Goal: Transaction & Acquisition: Purchase product/service

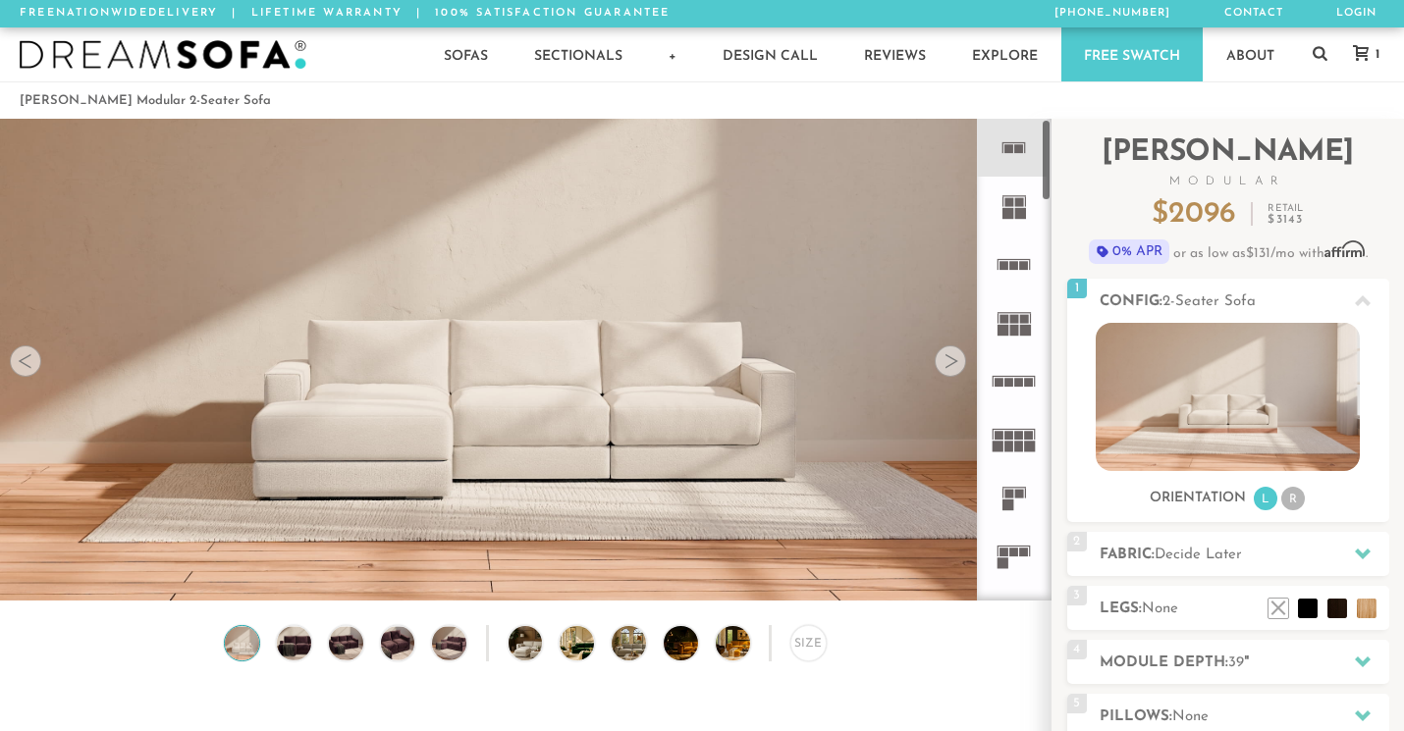
click at [946, 367] on div at bounding box center [950, 361] width 31 height 31
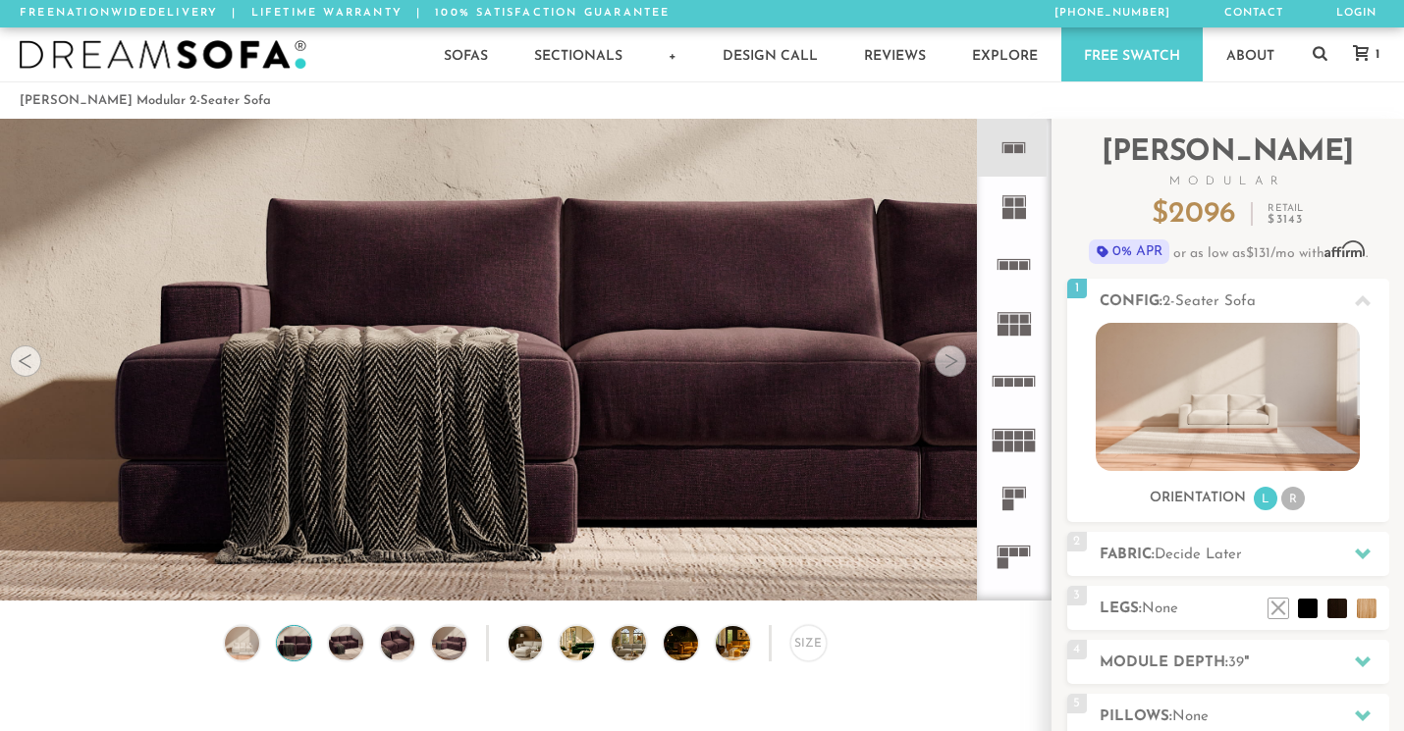
click at [946, 367] on div at bounding box center [950, 361] width 31 height 31
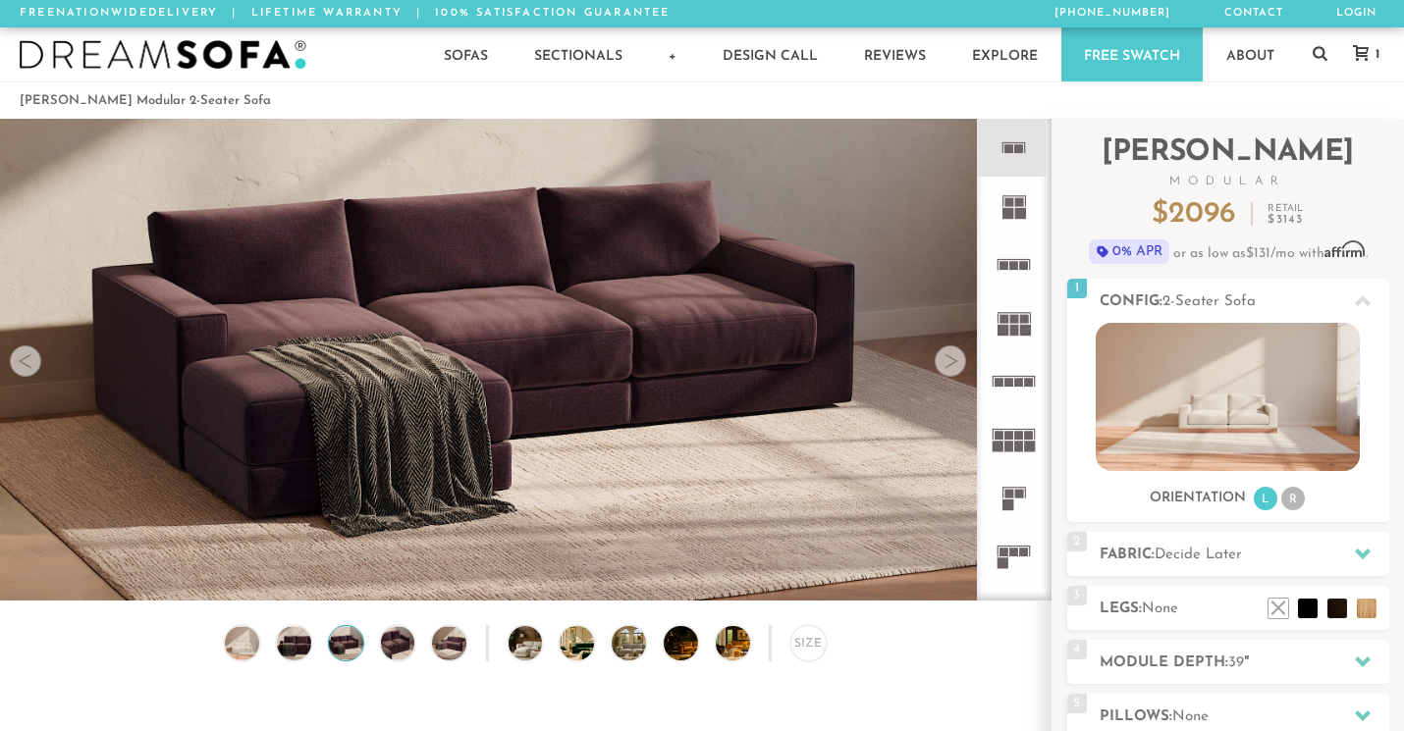
click at [946, 367] on div at bounding box center [950, 361] width 31 height 31
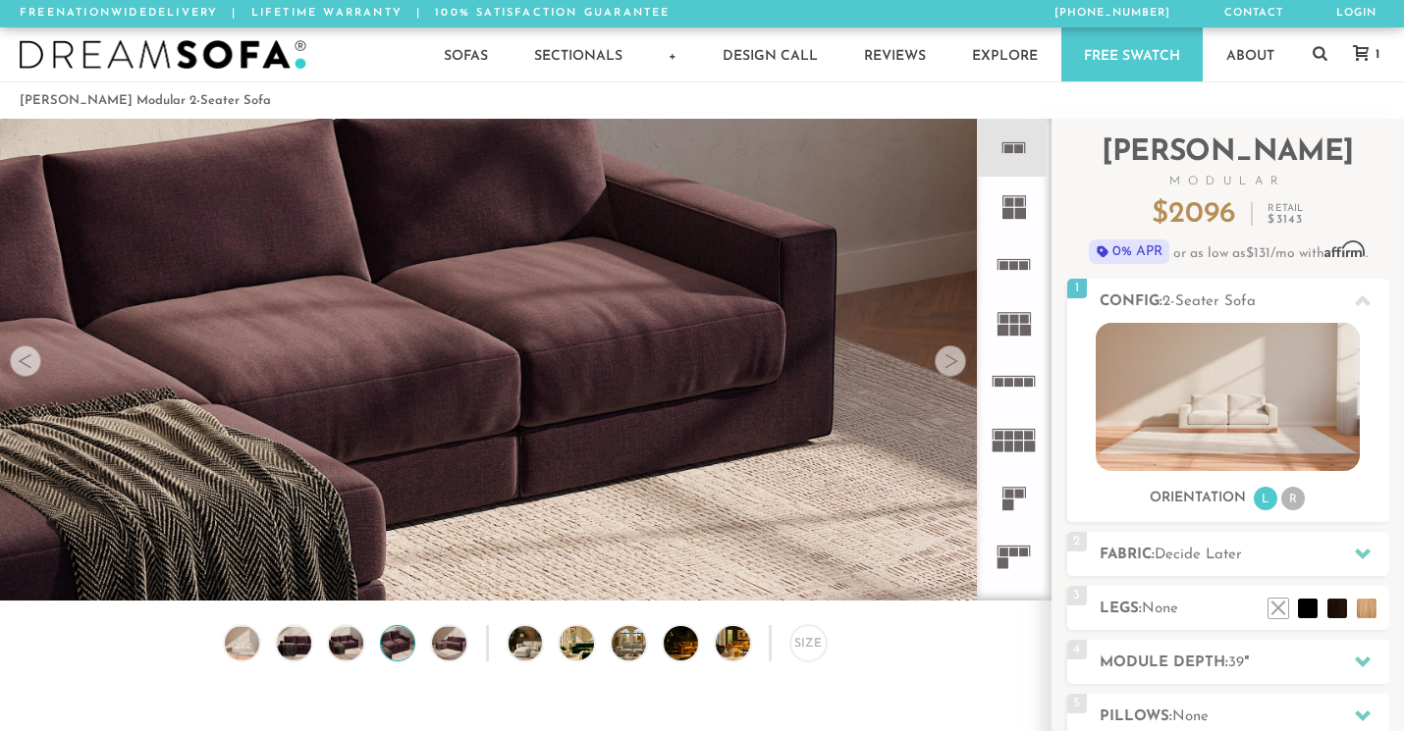
click at [946, 367] on div at bounding box center [950, 361] width 31 height 31
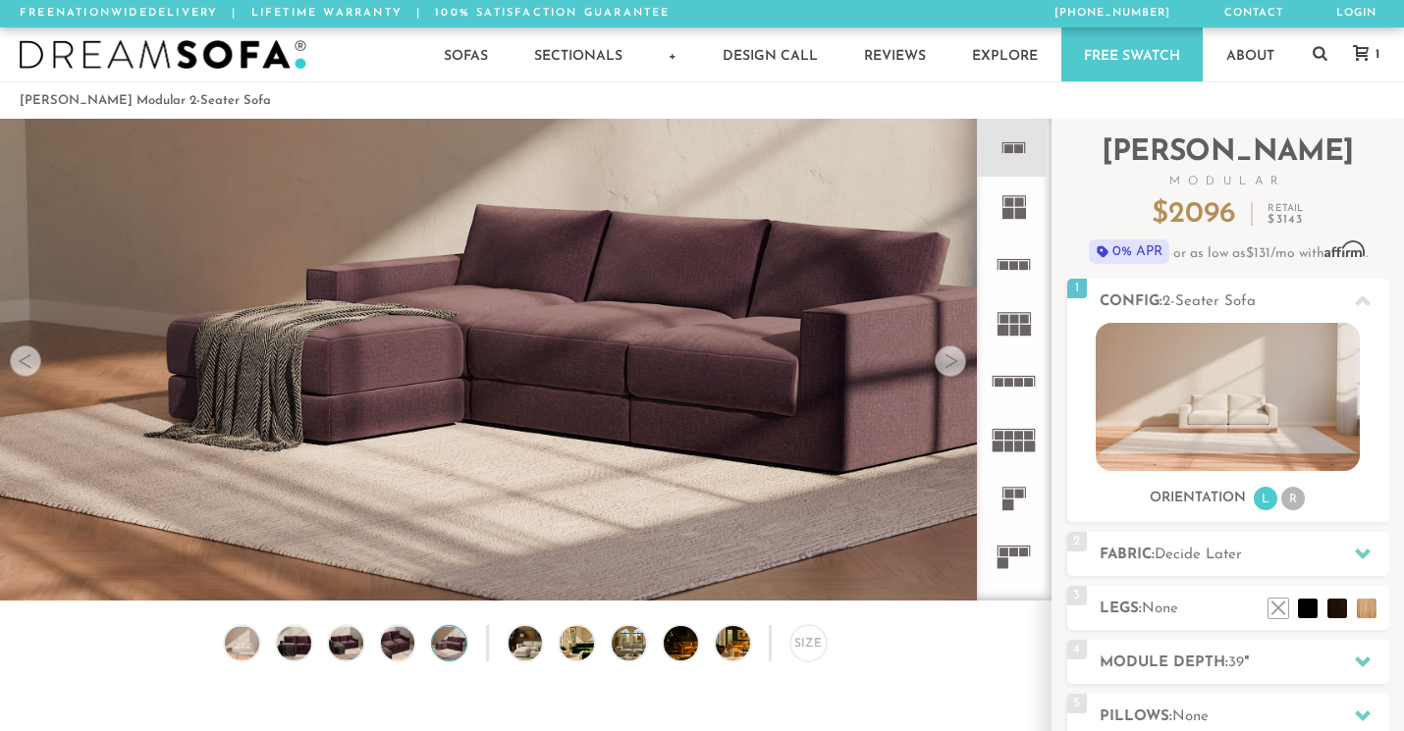
click at [946, 367] on div at bounding box center [950, 361] width 31 height 31
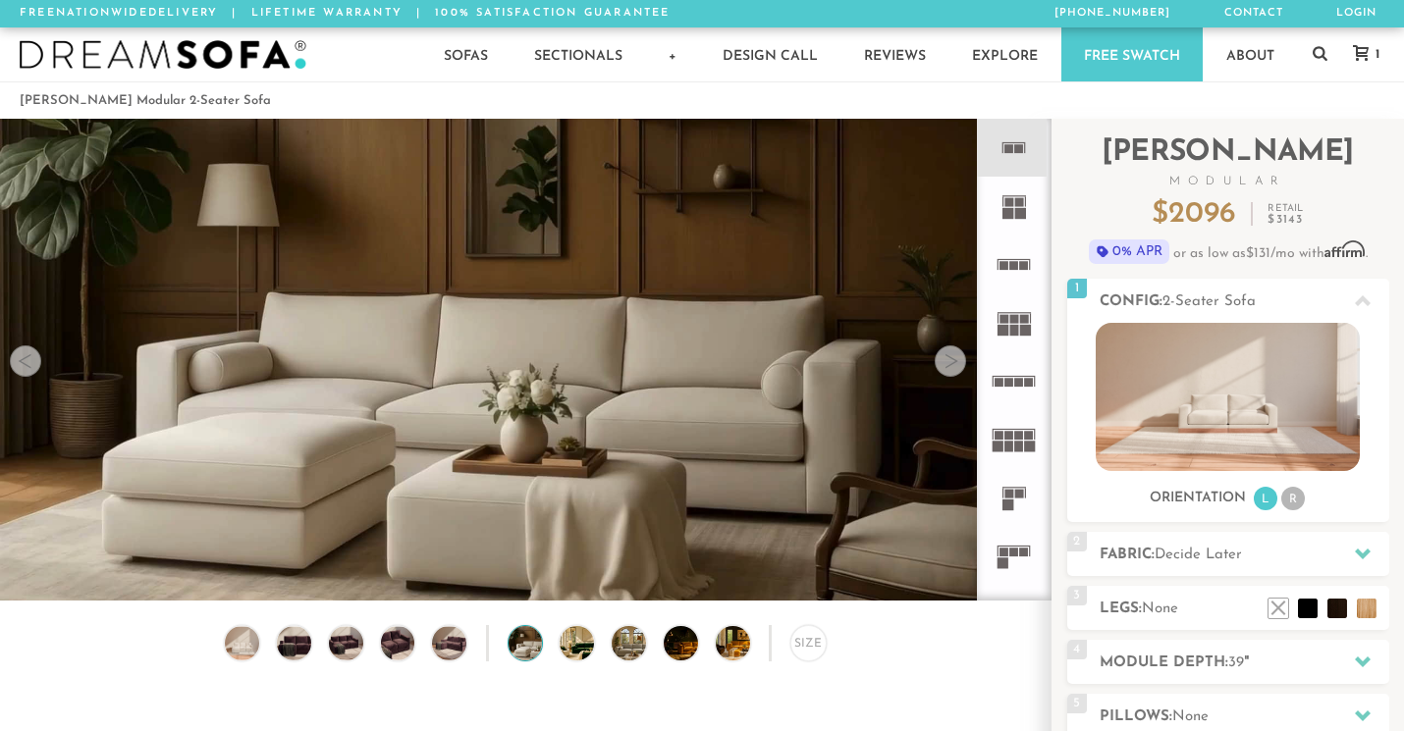
click at [946, 367] on div at bounding box center [950, 361] width 31 height 31
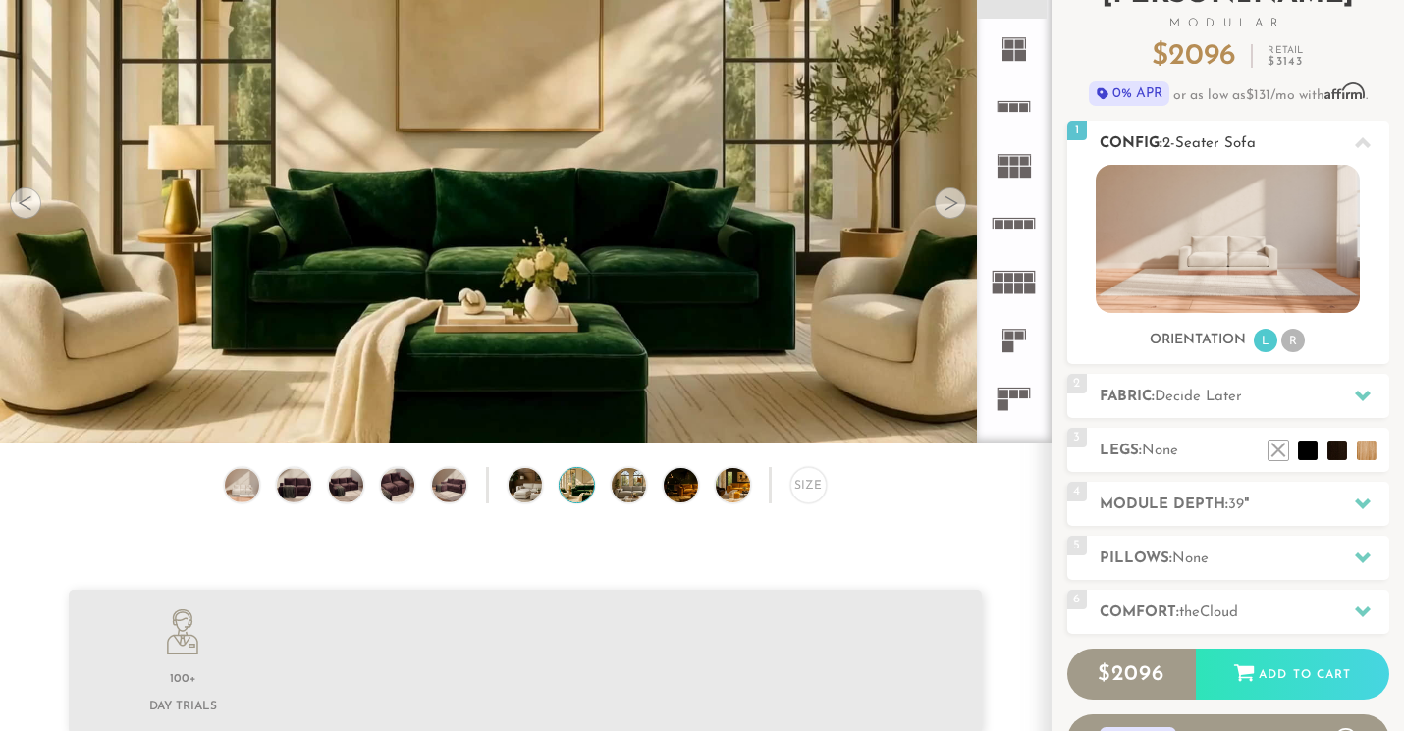
scroll to position [160, 0]
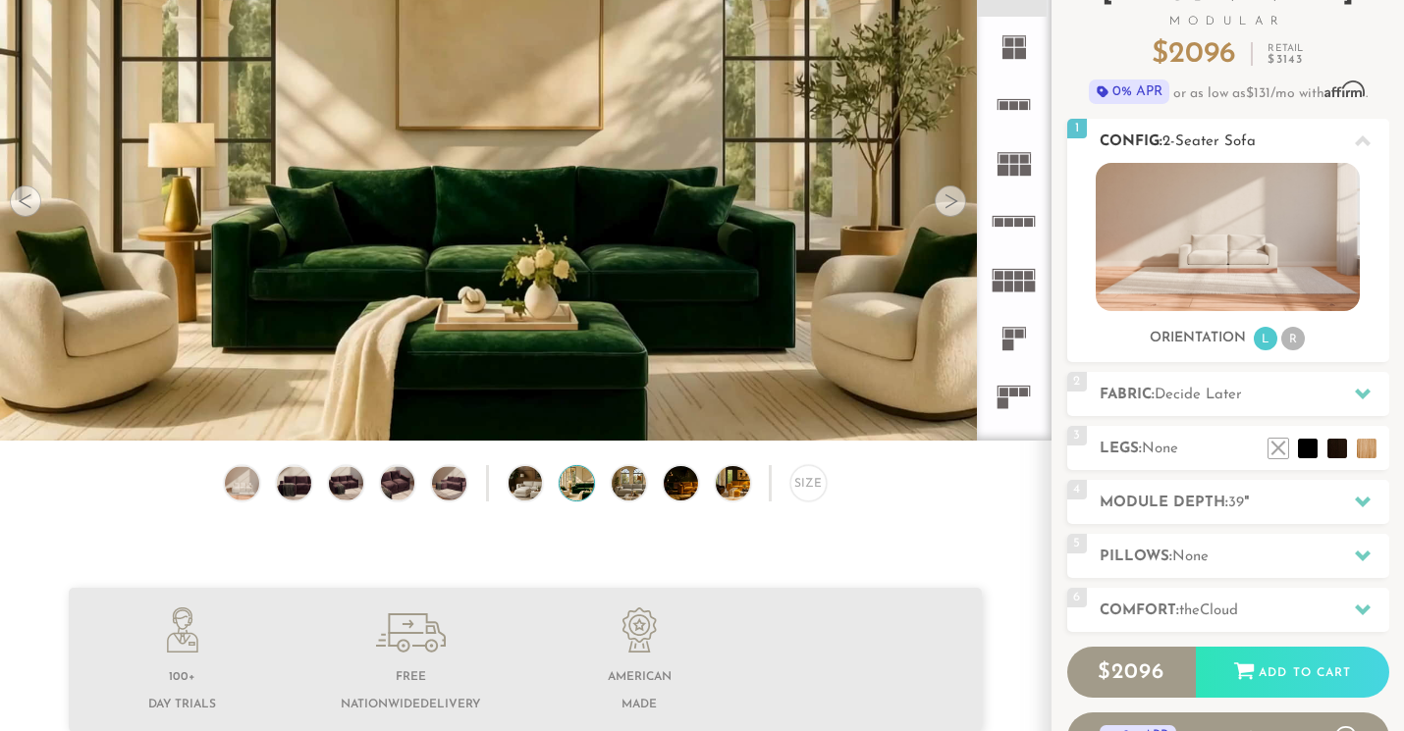
click at [1302, 343] on li "R" at bounding box center [1293, 339] width 24 height 24
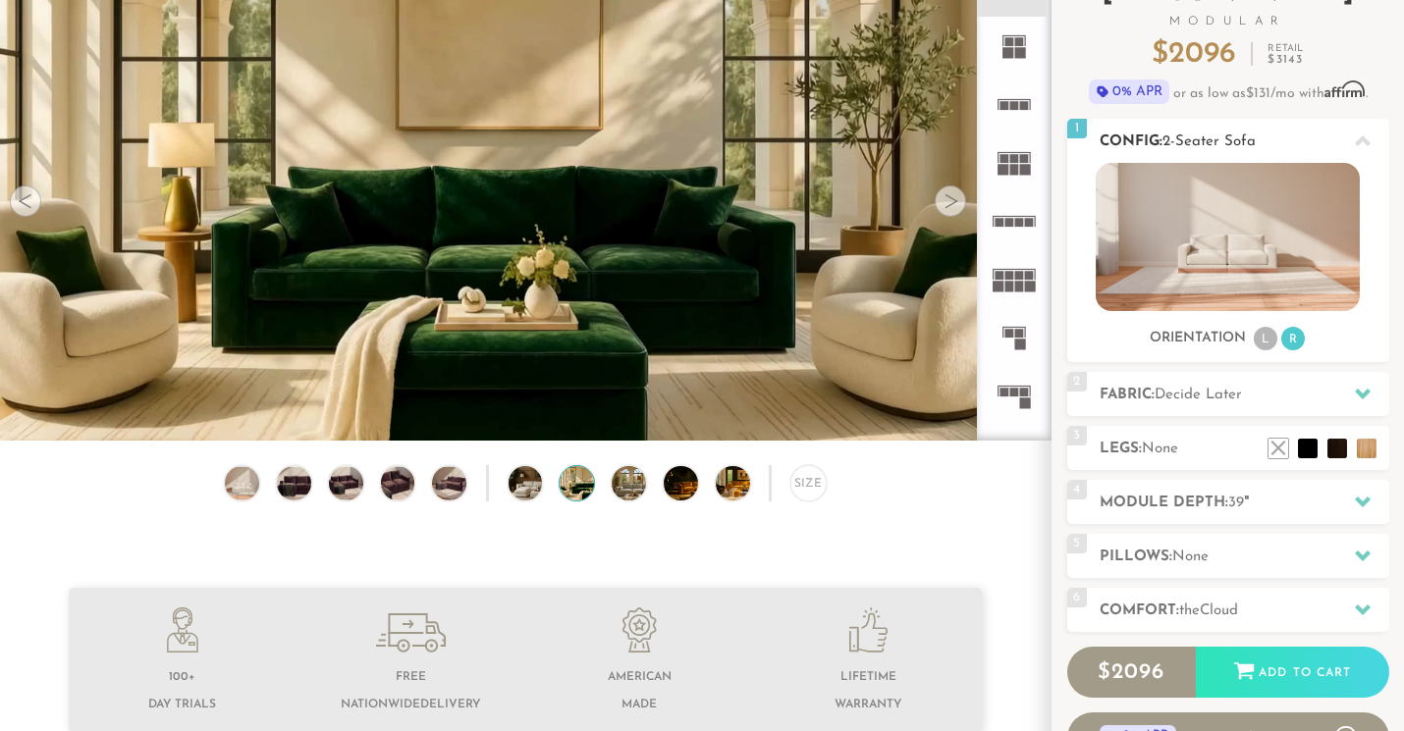
click at [1276, 343] on ul "L R" at bounding box center [1279, 339] width 55 height 27
click at [1266, 344] on li "L" at bounding box center [1266, 339] width 24 height 24
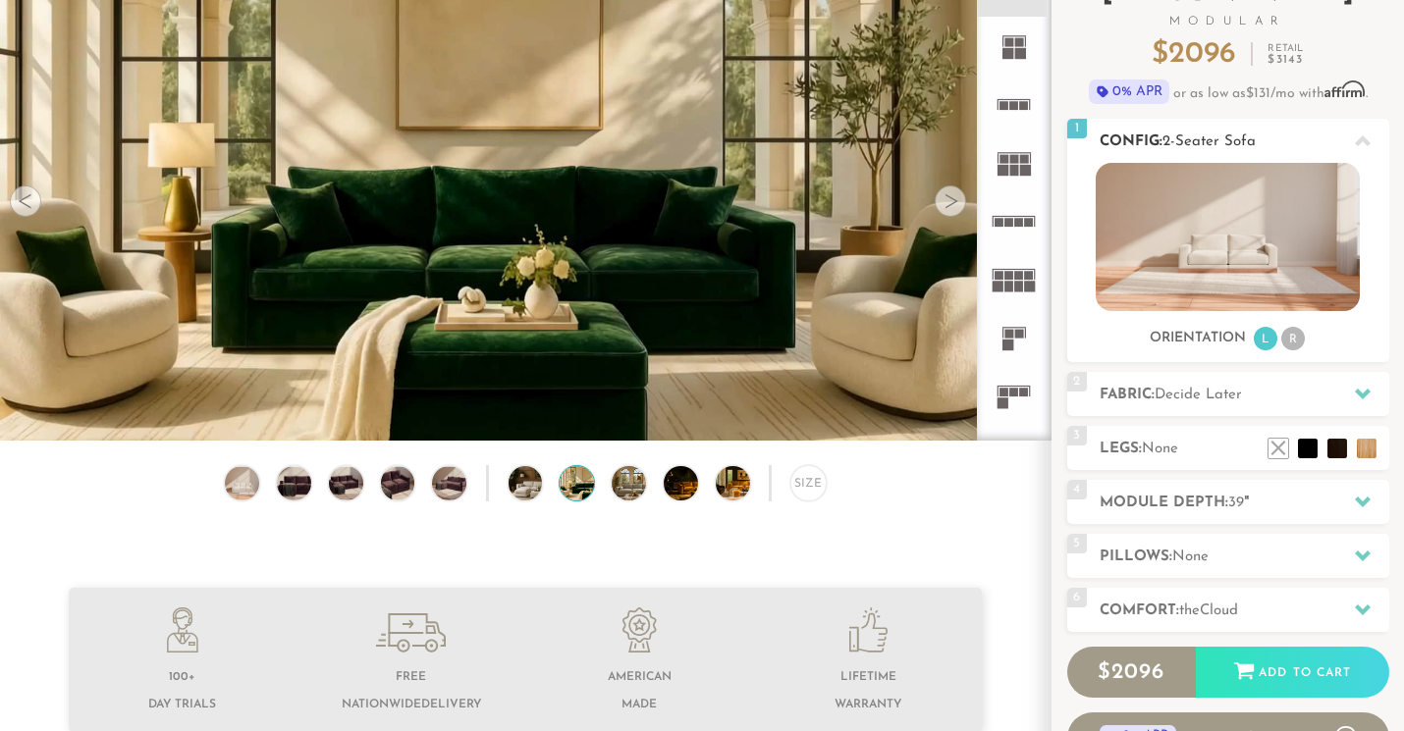
click at [1301, 348] on li "R" at bounding box center [1293, 339] width 24 height 24
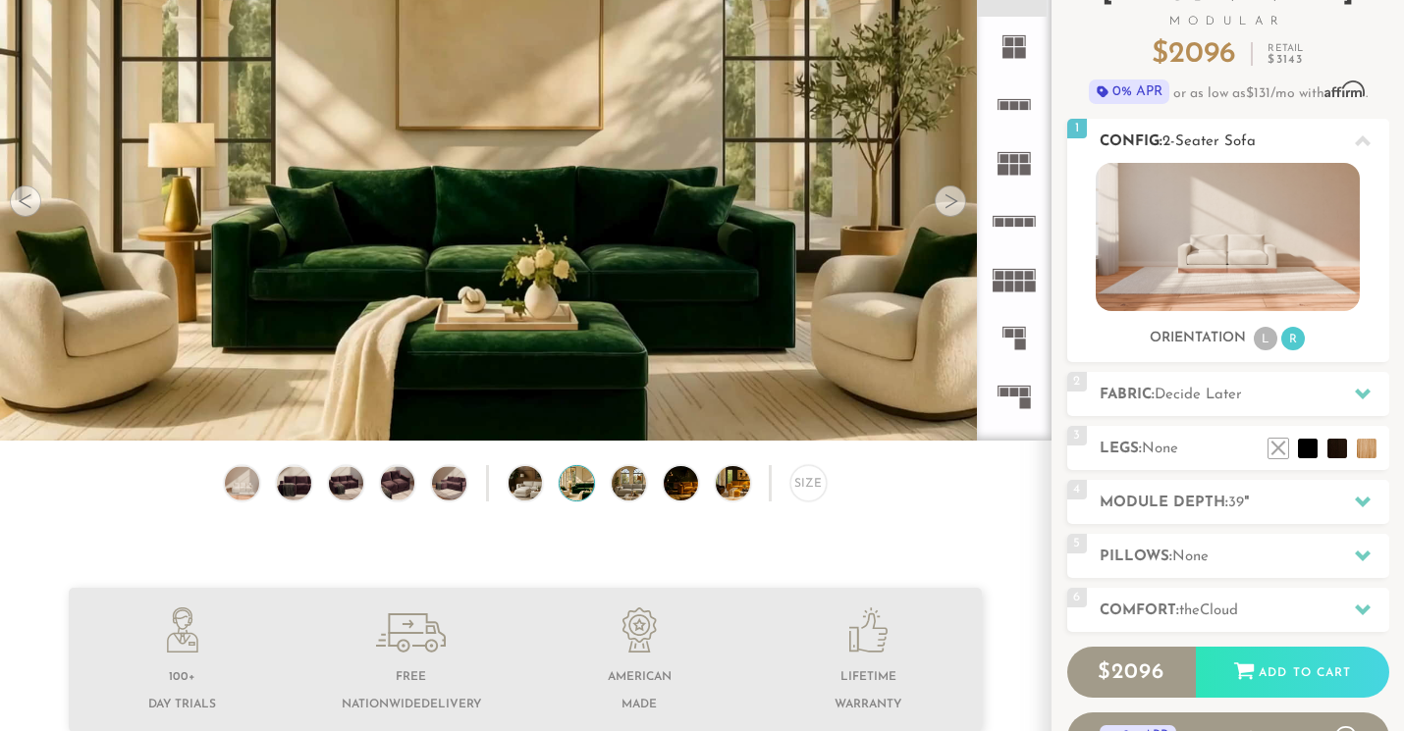
click at [1278, 345] on ul "L R" at bounding box center [1279, 339] width 55 height 27
click at [1262, 342] on li "L" at bounding box center [1266, 339] width 24 height 24
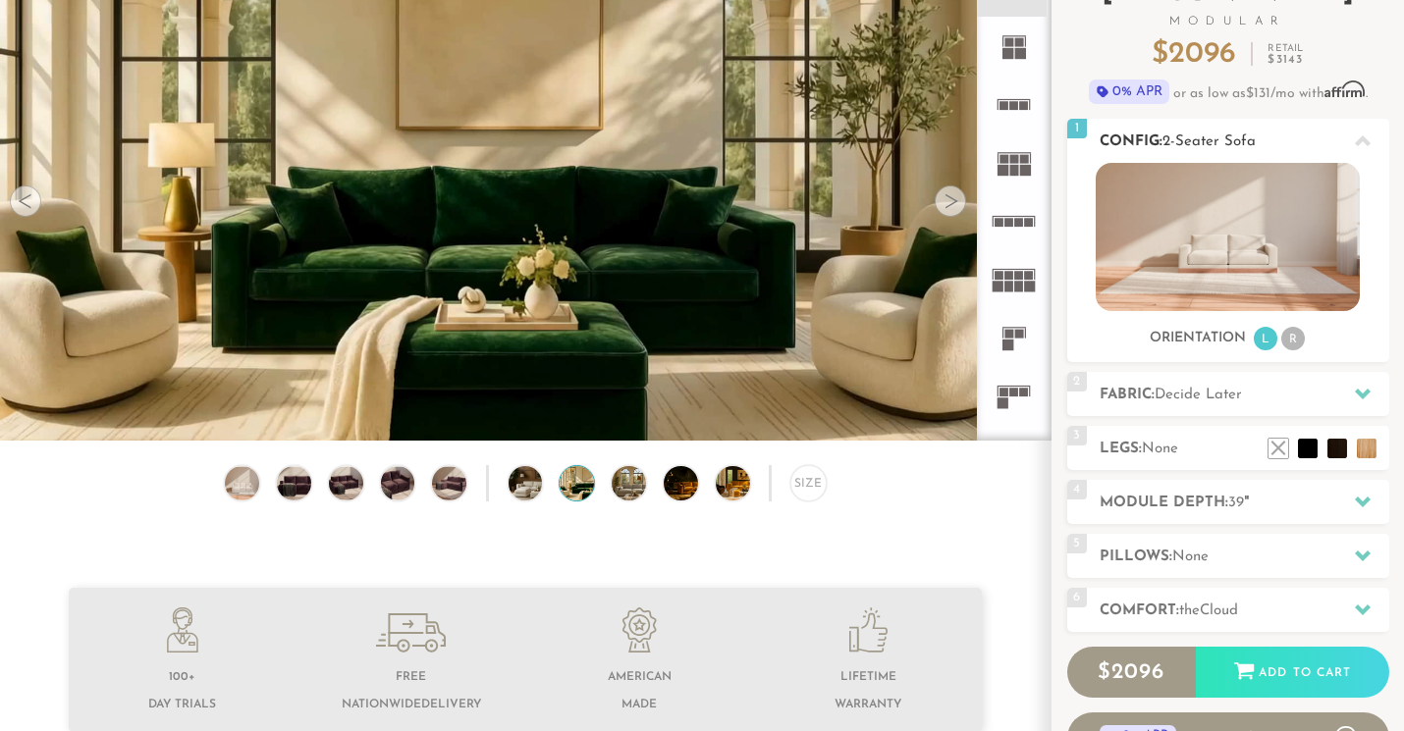
click at [1278, 341] on ul "L R" at bounding box center [1279, 339] width 55 height 27
click at [1273, 386] on h2 "Fabric: Decide Later" at bounding box center [1245, 395] width 290 height 23
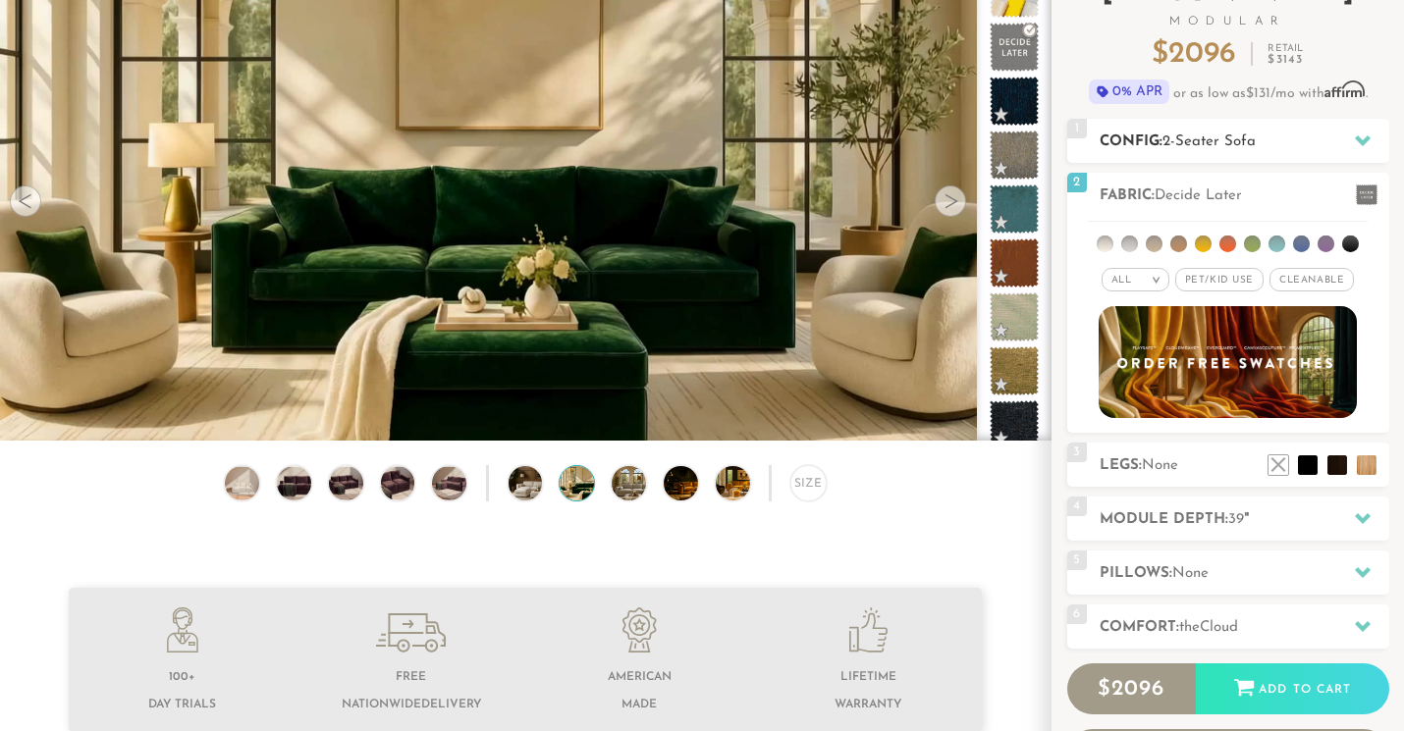
click at [1216, 137] on span "2-Seater Sofa" at bounding box center [1209, 142] width 93 height 15
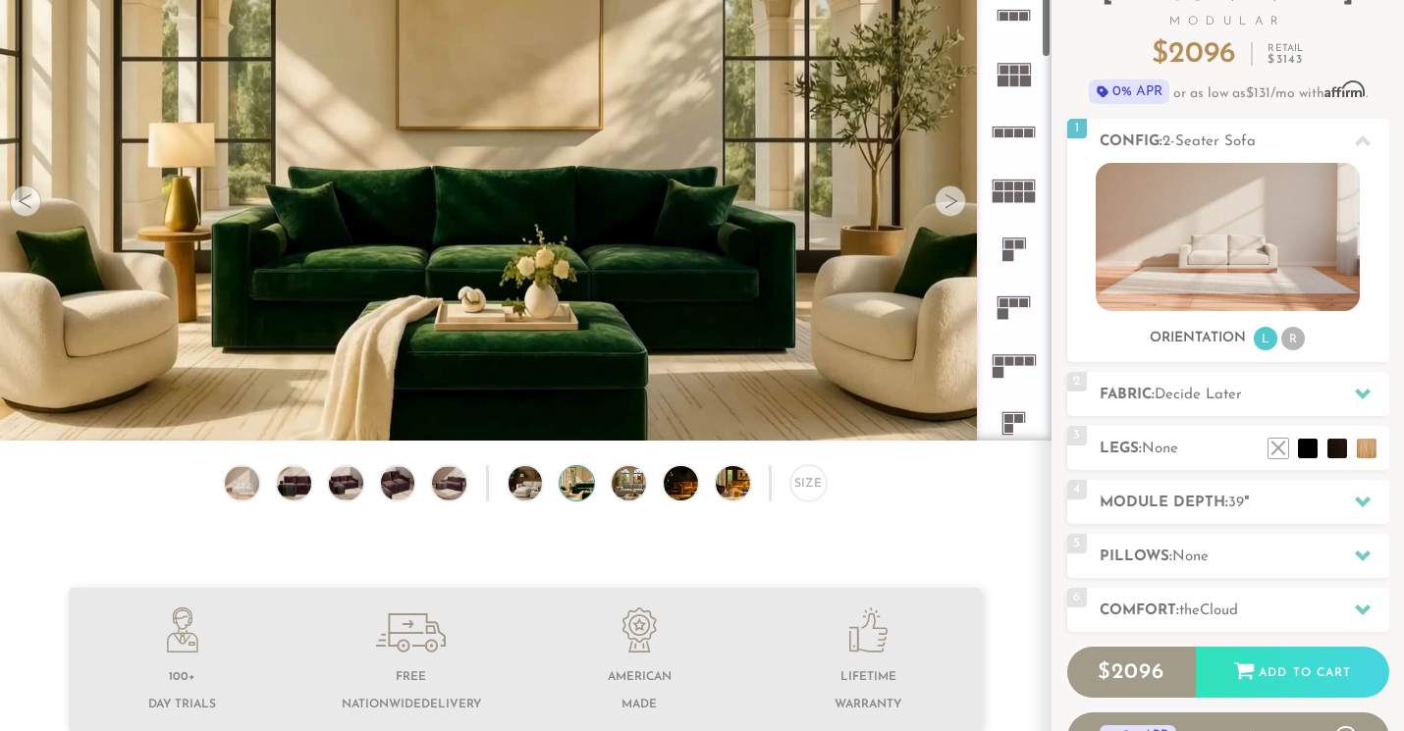
scroll to position [97, 0]
click at [1009, 239] on rect at bounding box center [1008, 237] width 9 height 9
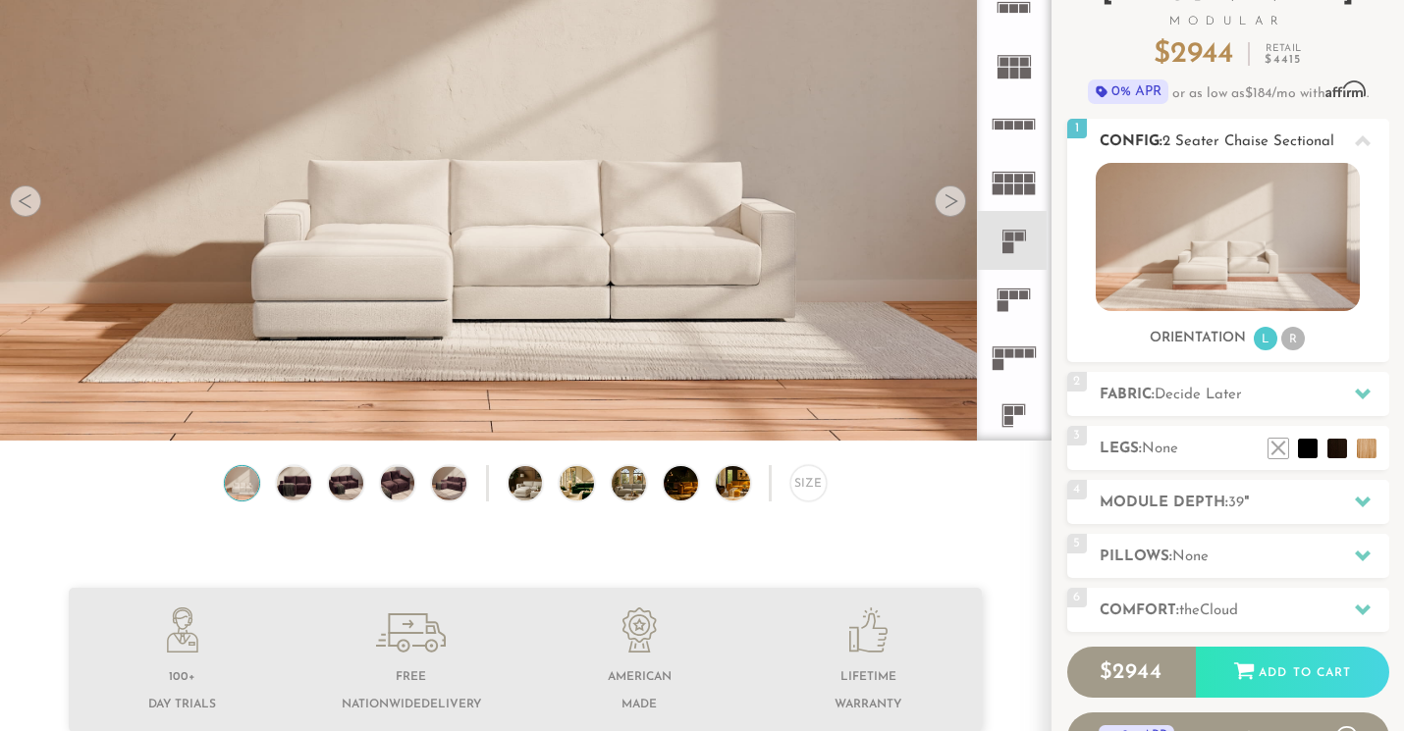
click at [1297, 340] on li "R" at bounding box center [1293, 339] width 24 height 24
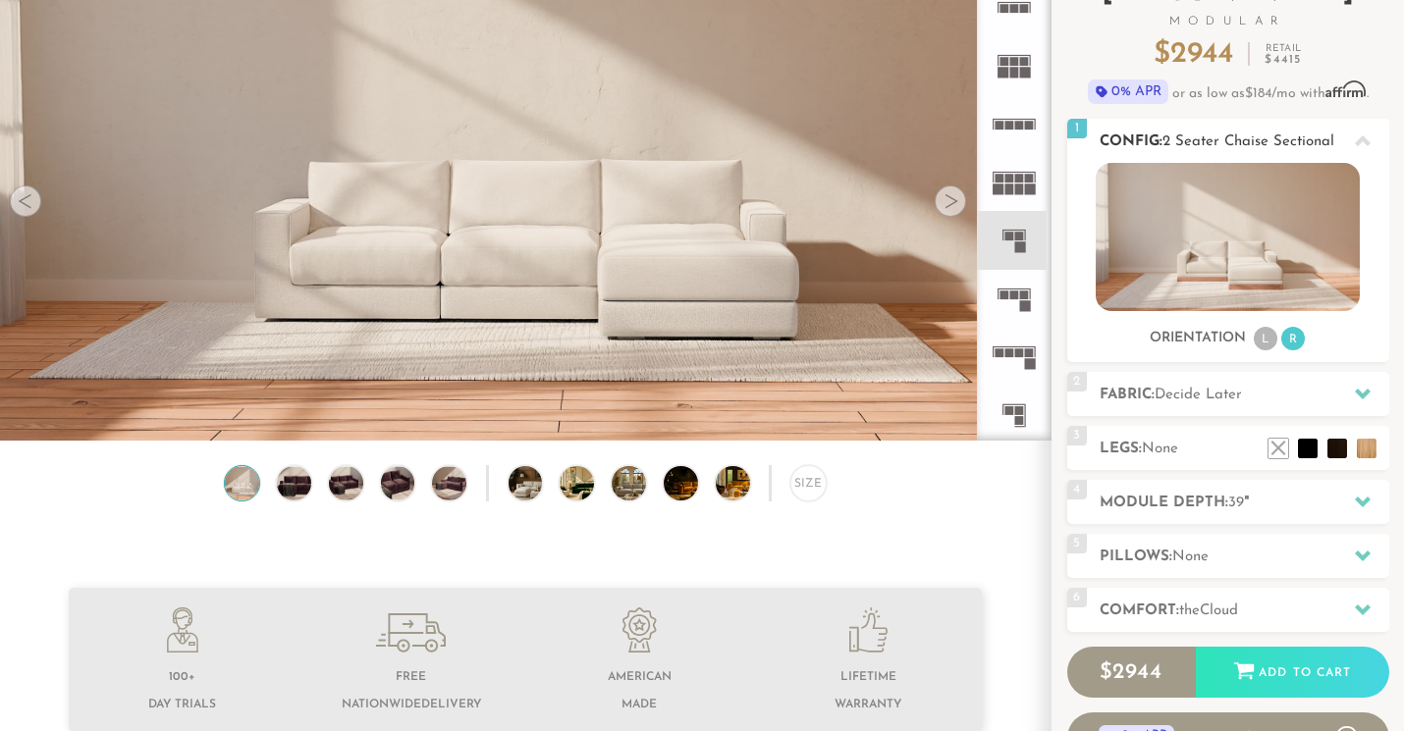
click at [1273, 340] on li "L" at bounding box center [1266, 339] width 24 height 24
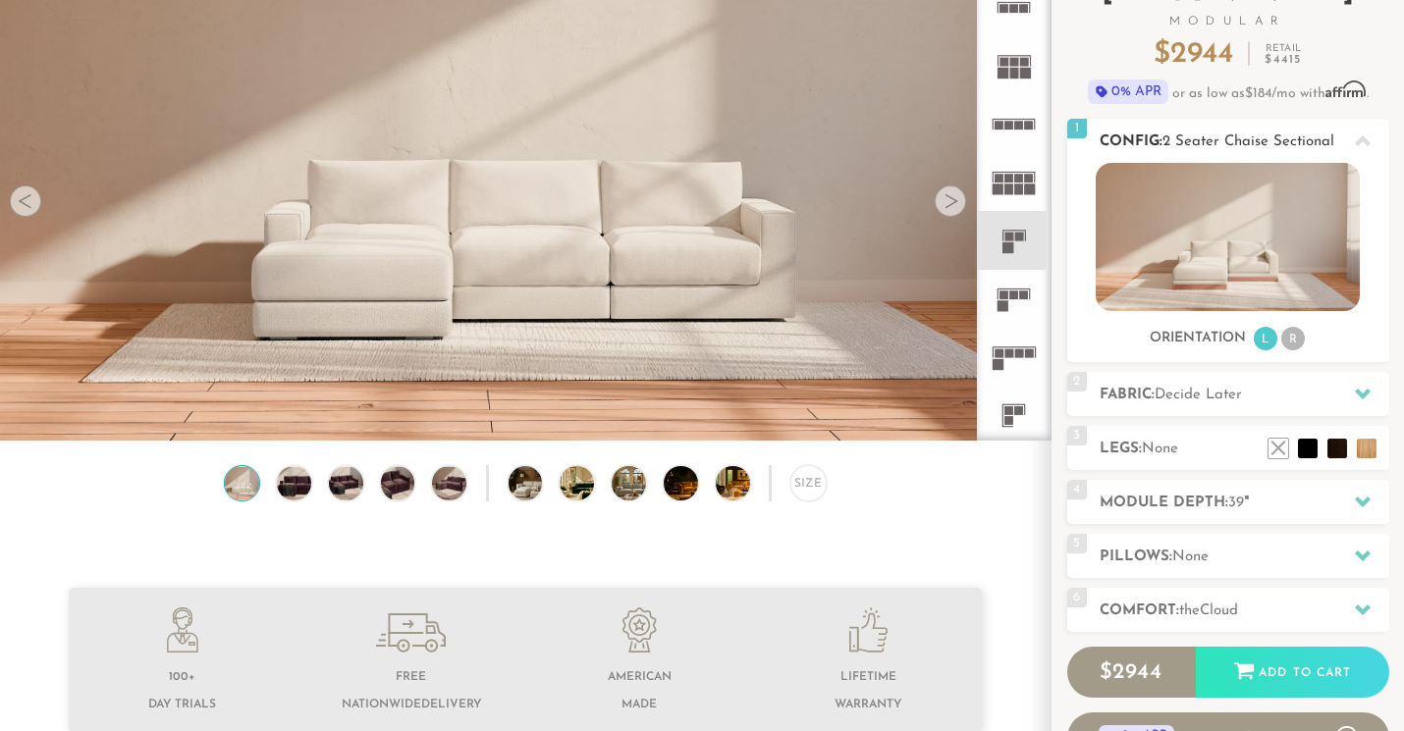
click at [1284, 340] on li "R" at bounding box center [1293, 339] width 24 height 24
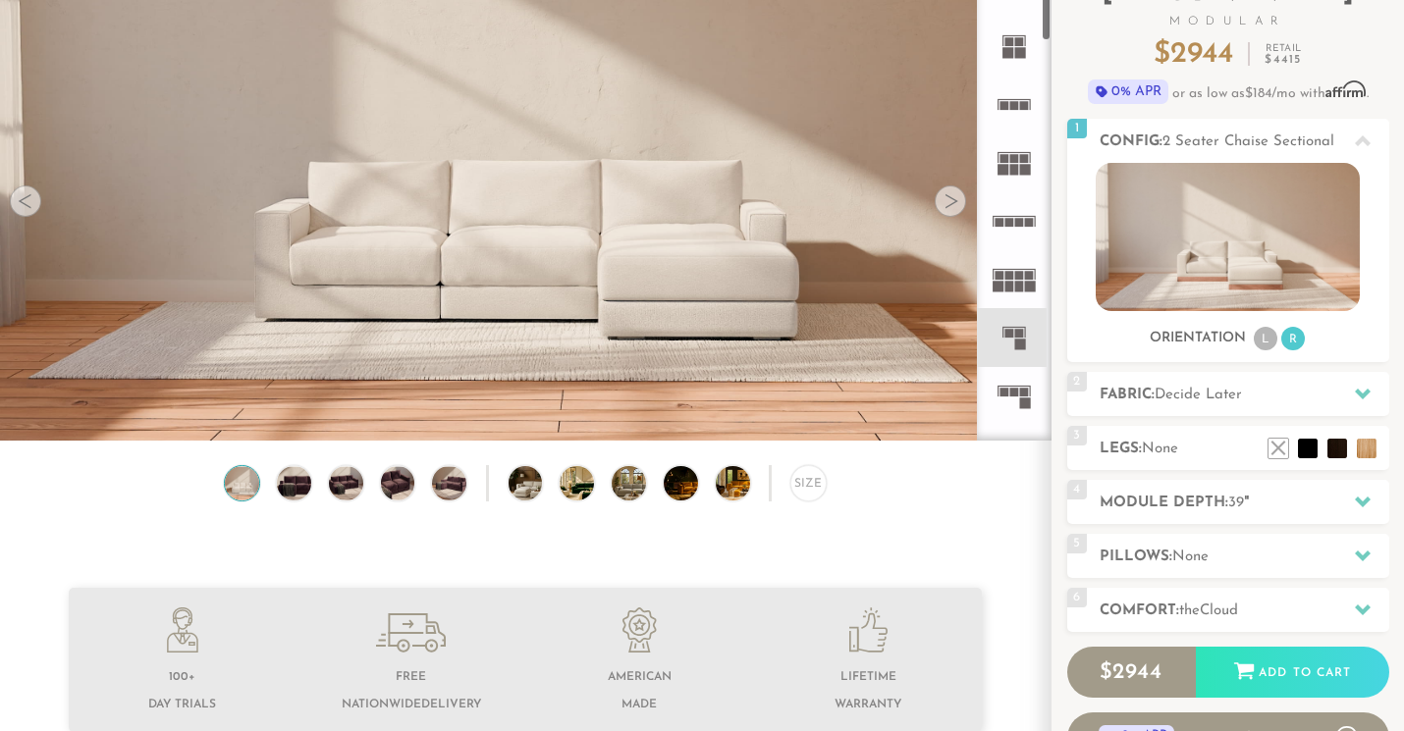
click at [1021, 53] on rect at bounding box center [1020, 53] width 11 height 11
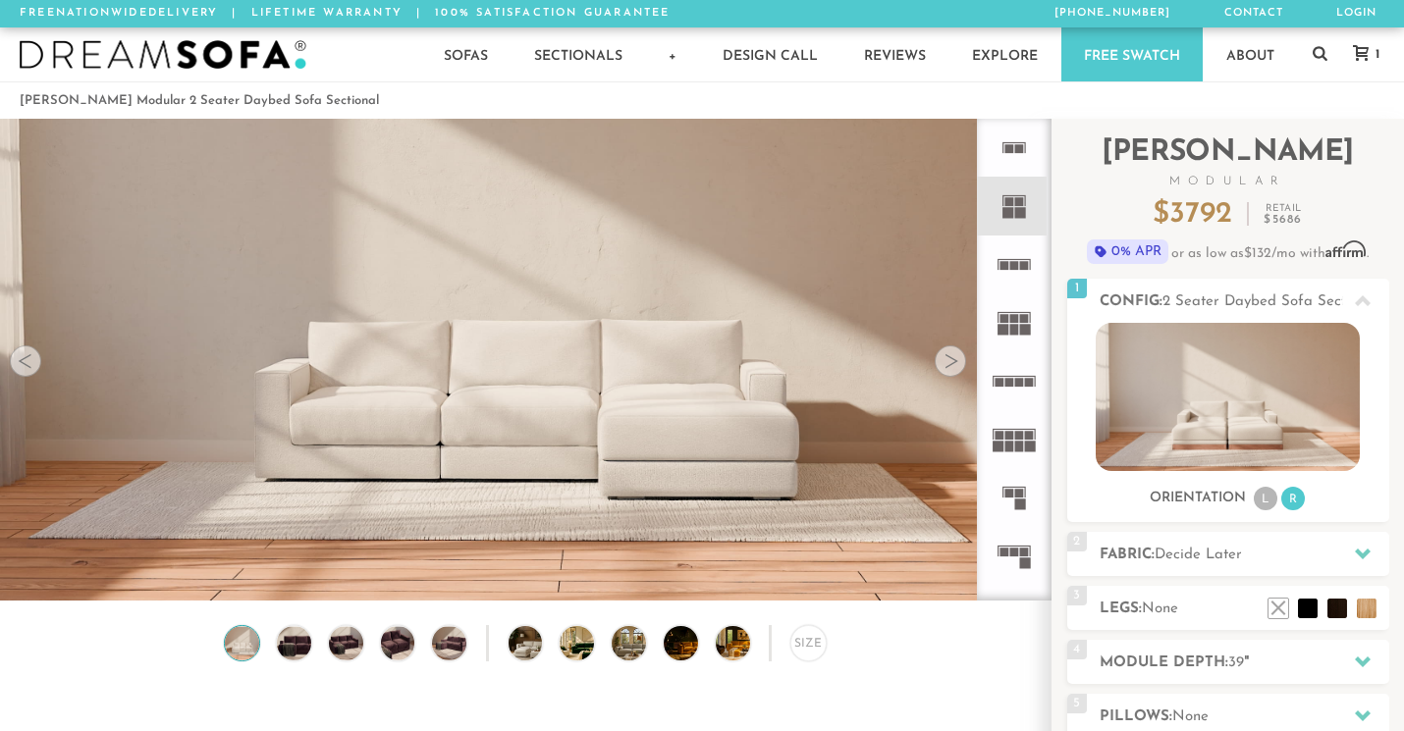
click at [1015, 144] on rect at bounding box center [1019, 148] width 9 height 9
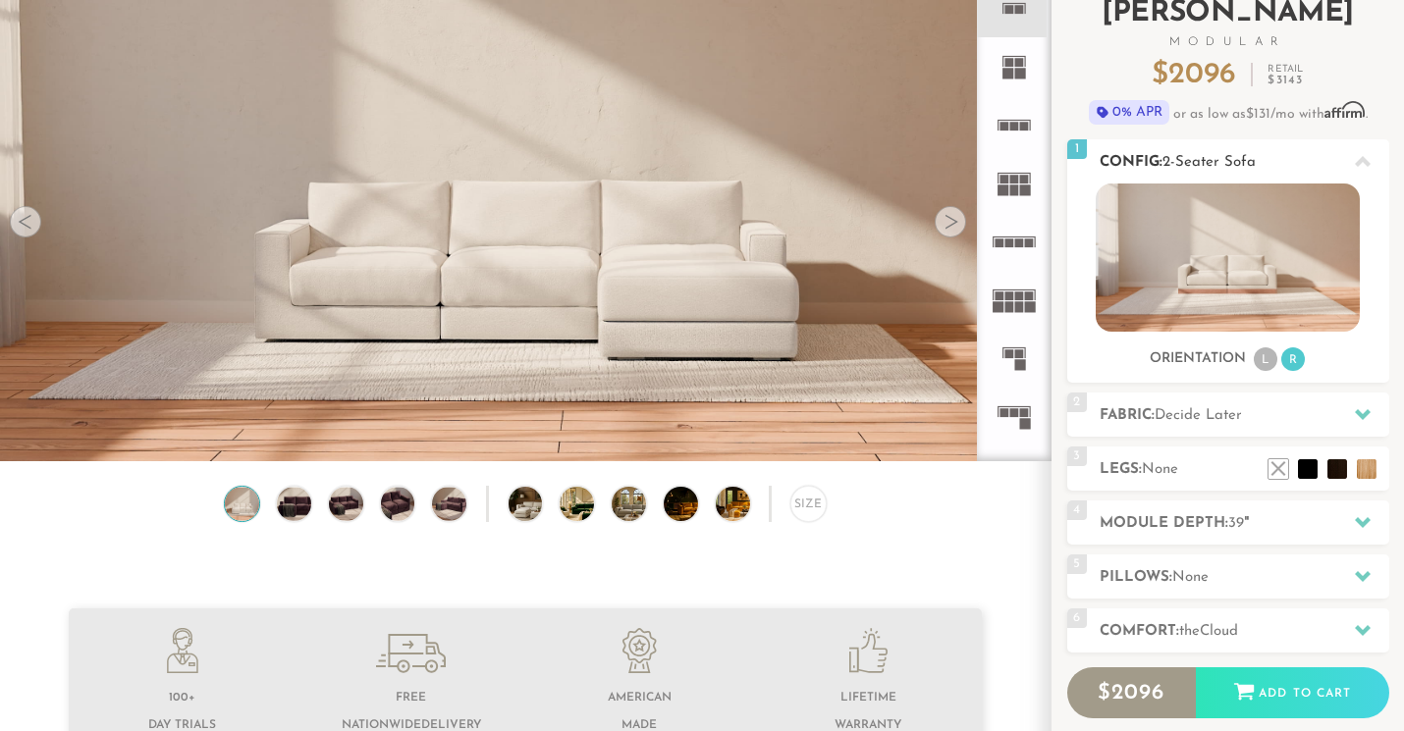
scroll to position [142, 0]
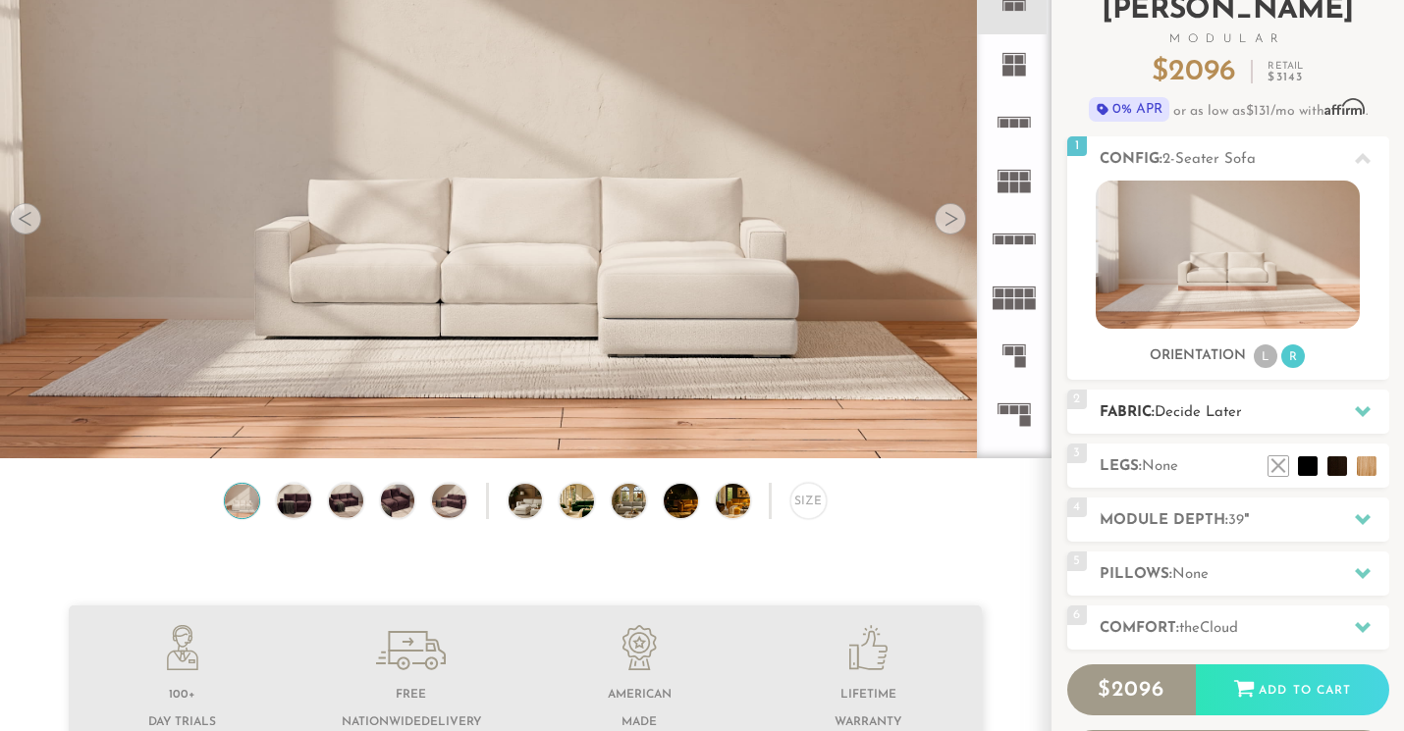
click at [1290, 407] on h2 "Fabric: Decide Later" at bounding box center [1245, 413] width 290 height 23
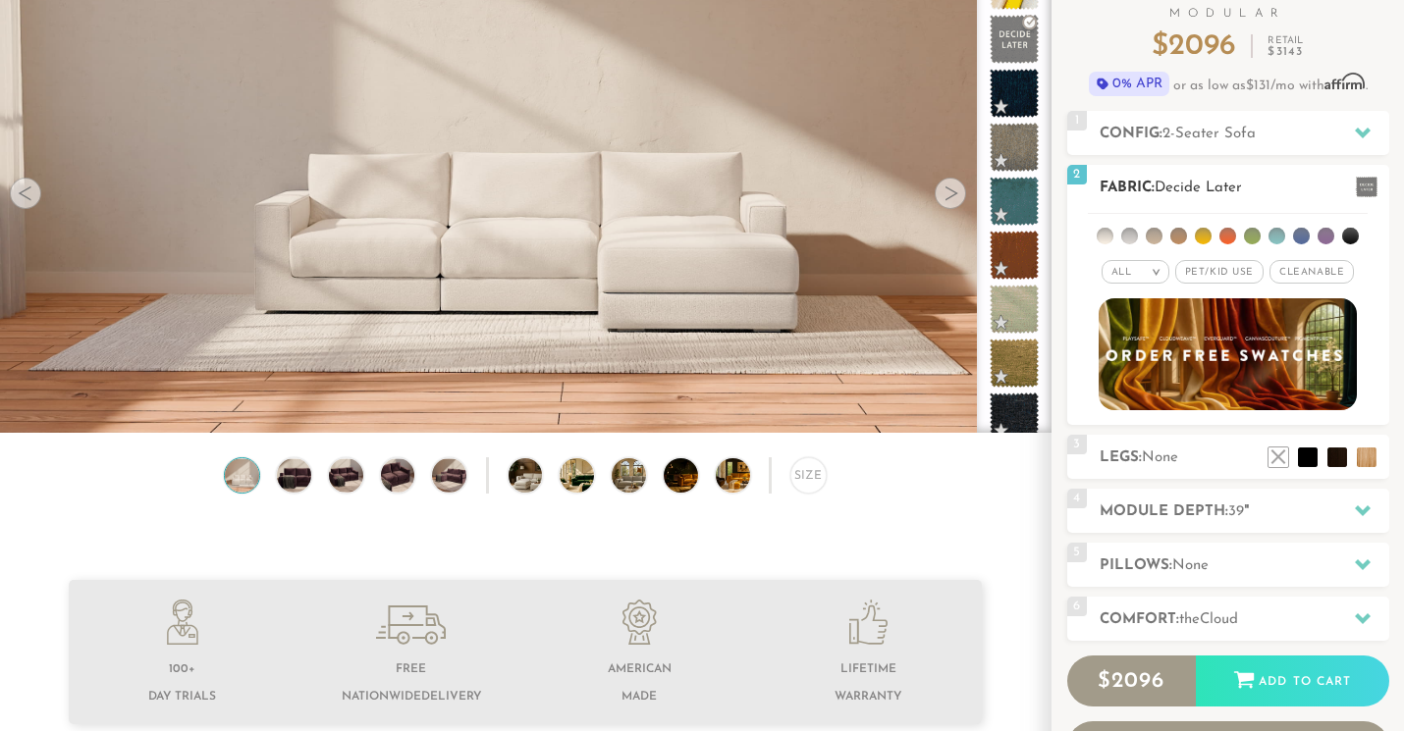
scroll to position [172, 0]
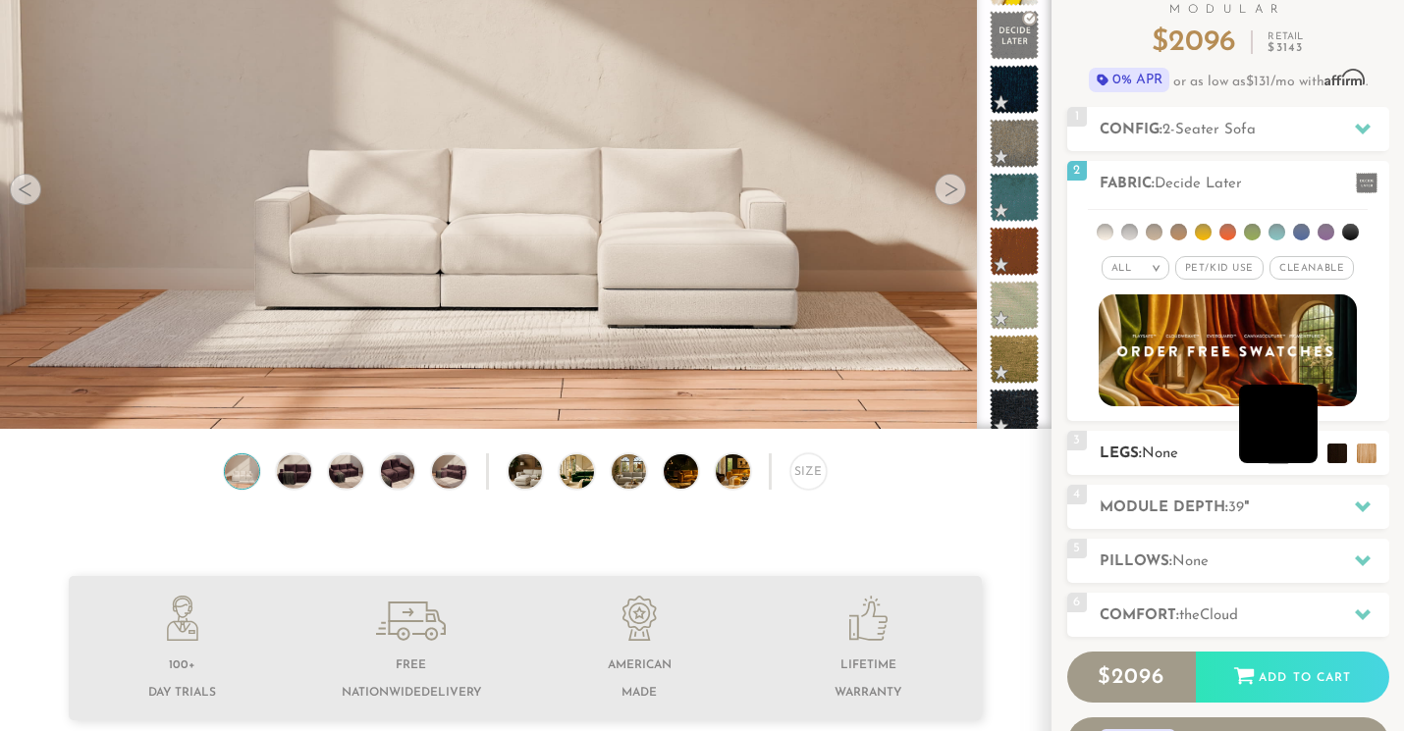
click at [1305, 461] on li at bounding box center [1278, 424] width 79 height 79
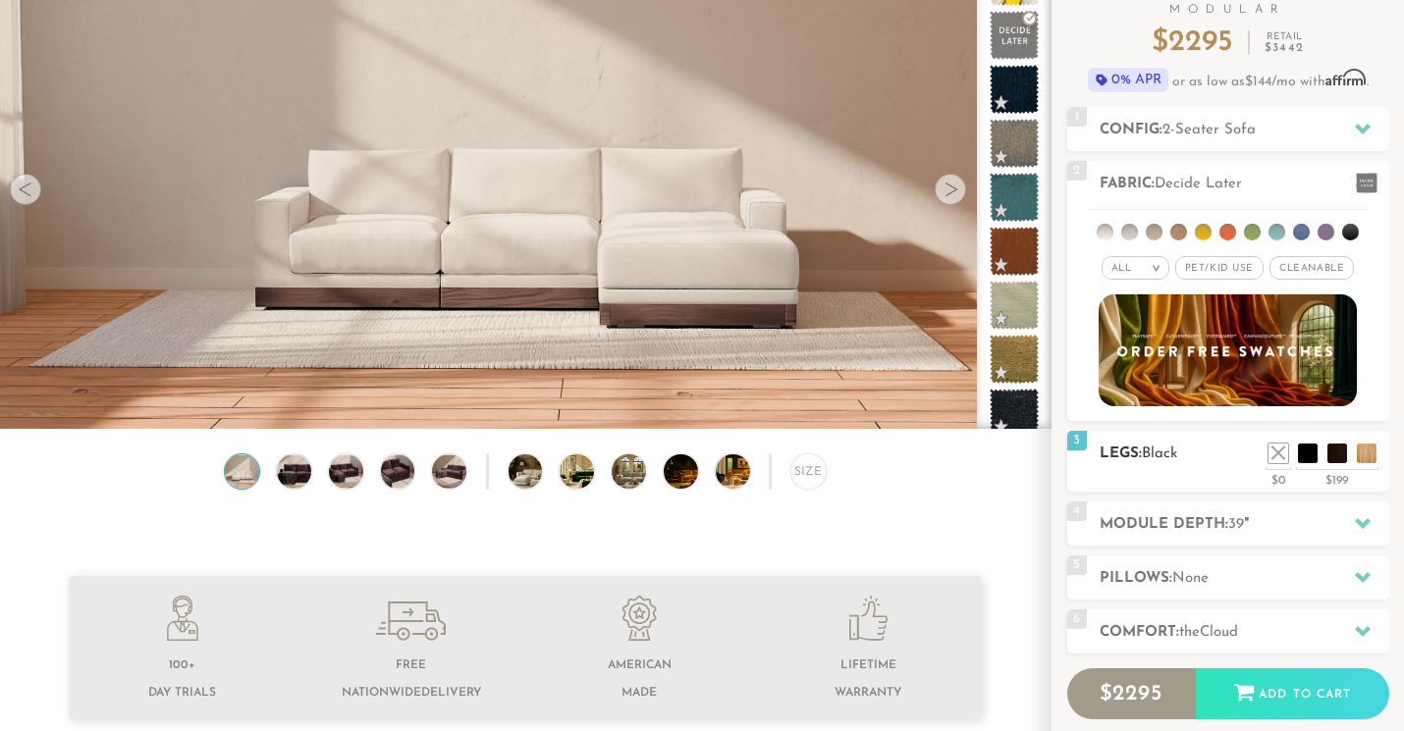
click at [1330, 465] on h2 "Legs: Black" at bounding box center [1245, 454] width 290 height 23
click at [1334, 458] on li at bounding box center [1308, 424] width 79 height 79
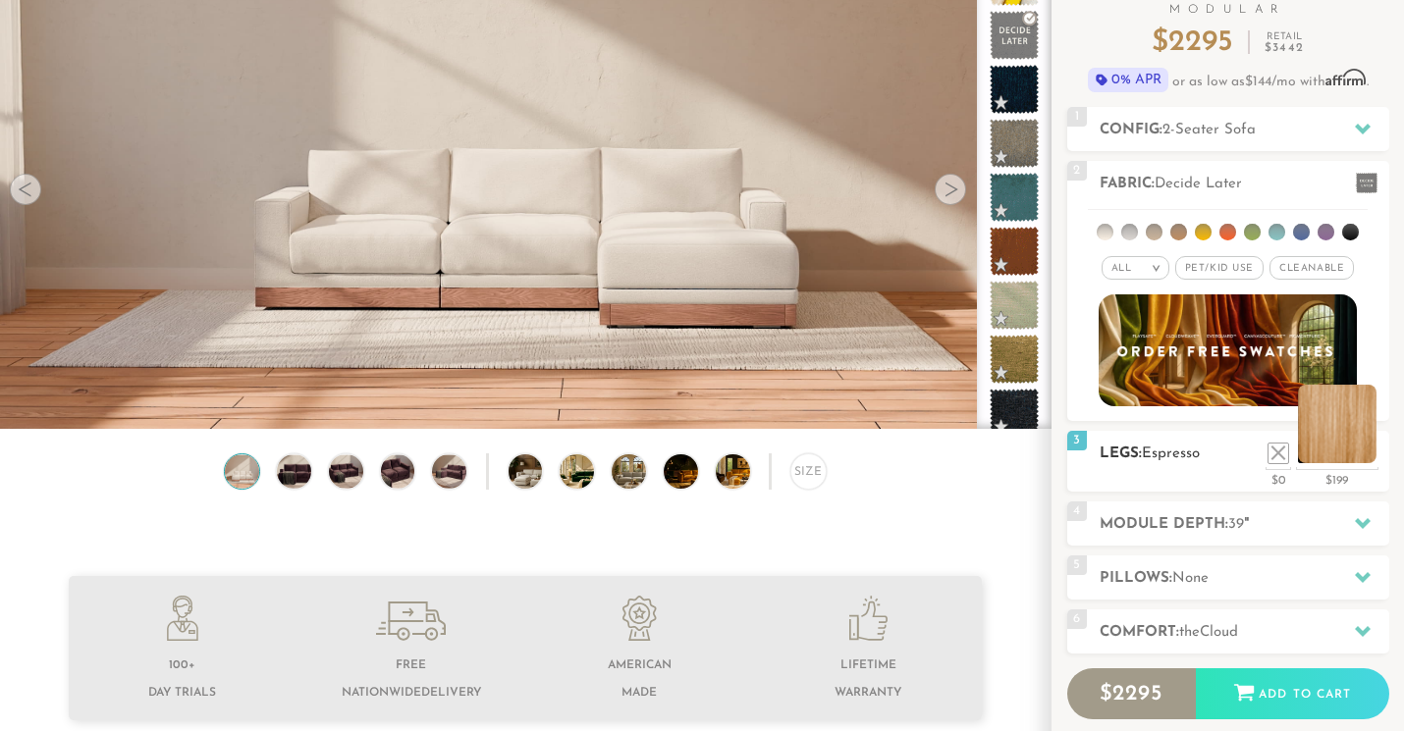
click at [1359, 461] on li at bounding box center [1337, 424] width 79 height 79
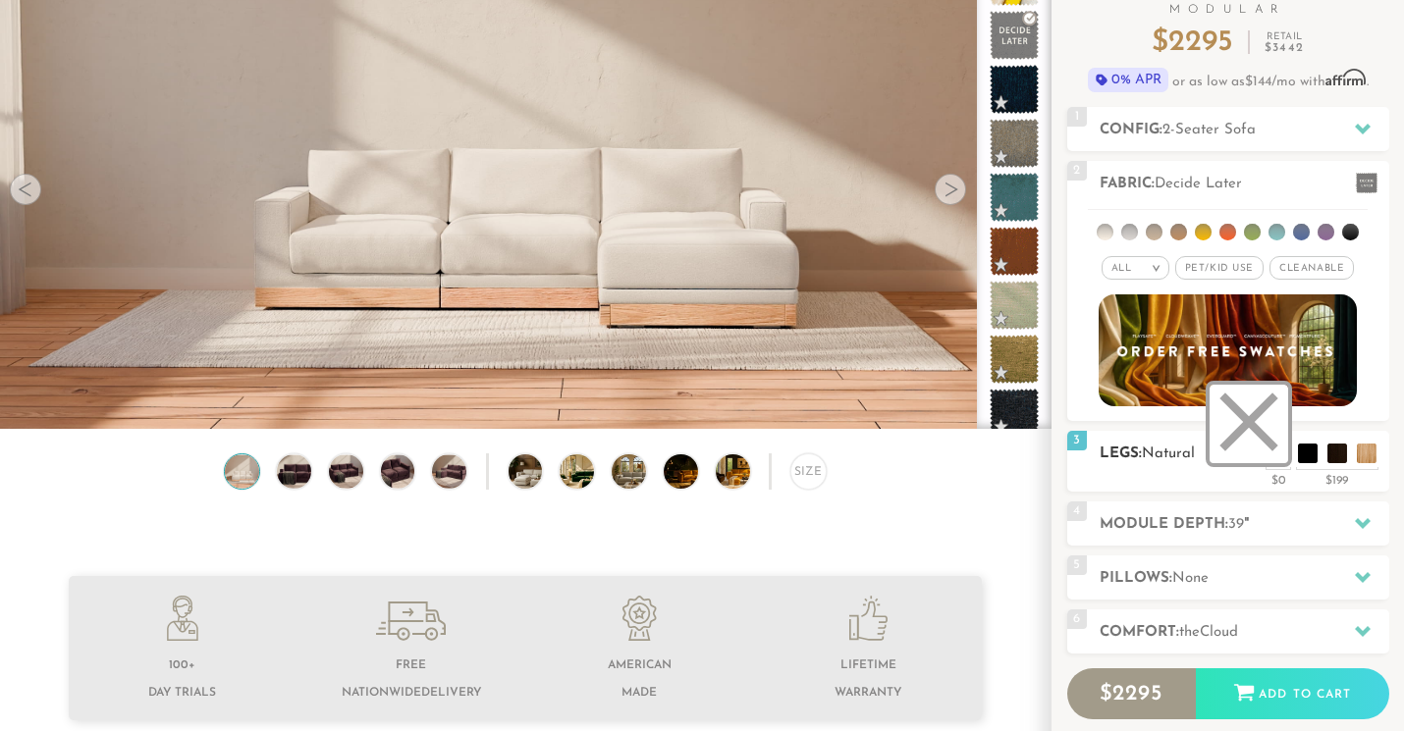
click at [1282, 458] on li at bounding box center [1249, 424] width 79 height 79
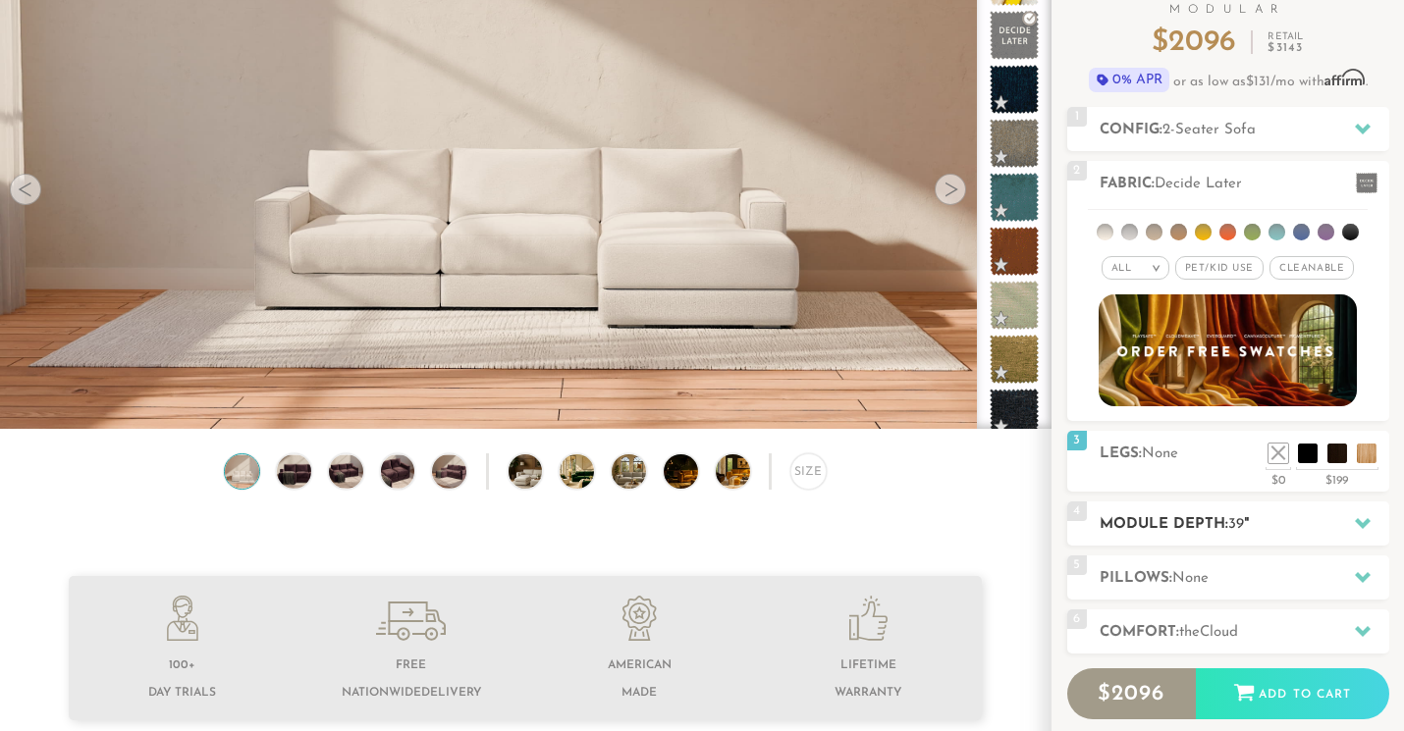
click at [1200, 508] on div "4 Module Depth: 39 "" at bounding box center [1228, 524] width 322 height 44
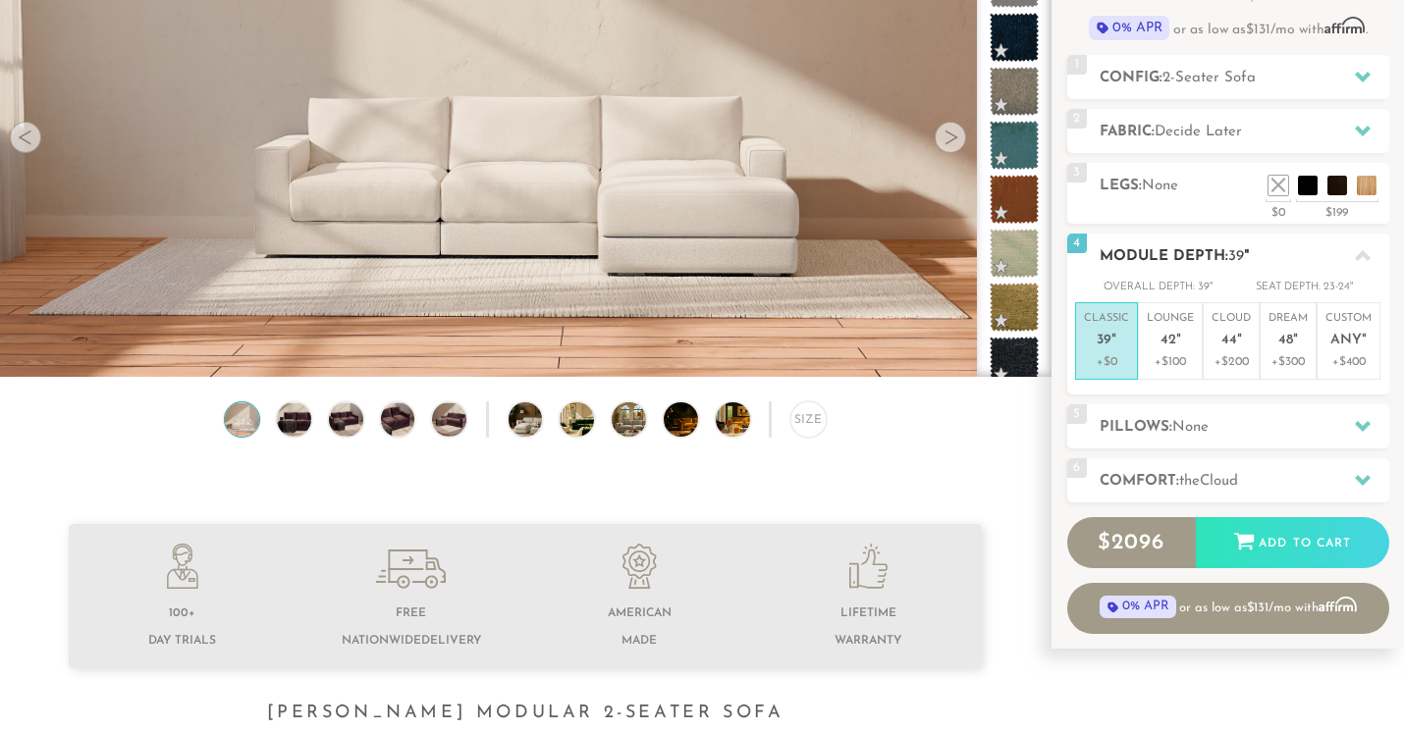
scroll to position [223, 0]
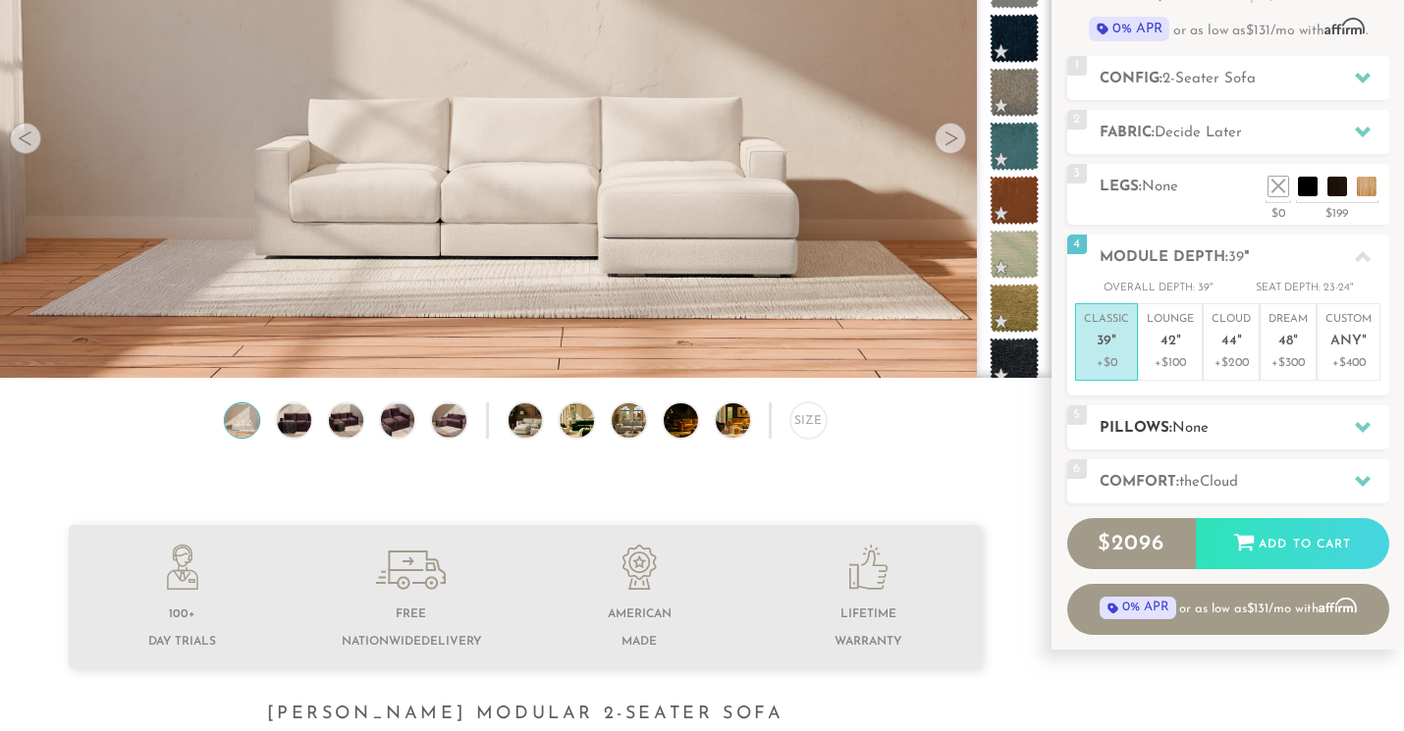
click at [1261, 432] on h2 "Pillows: None" at bounding box center [1245, 428] width 290 height 23
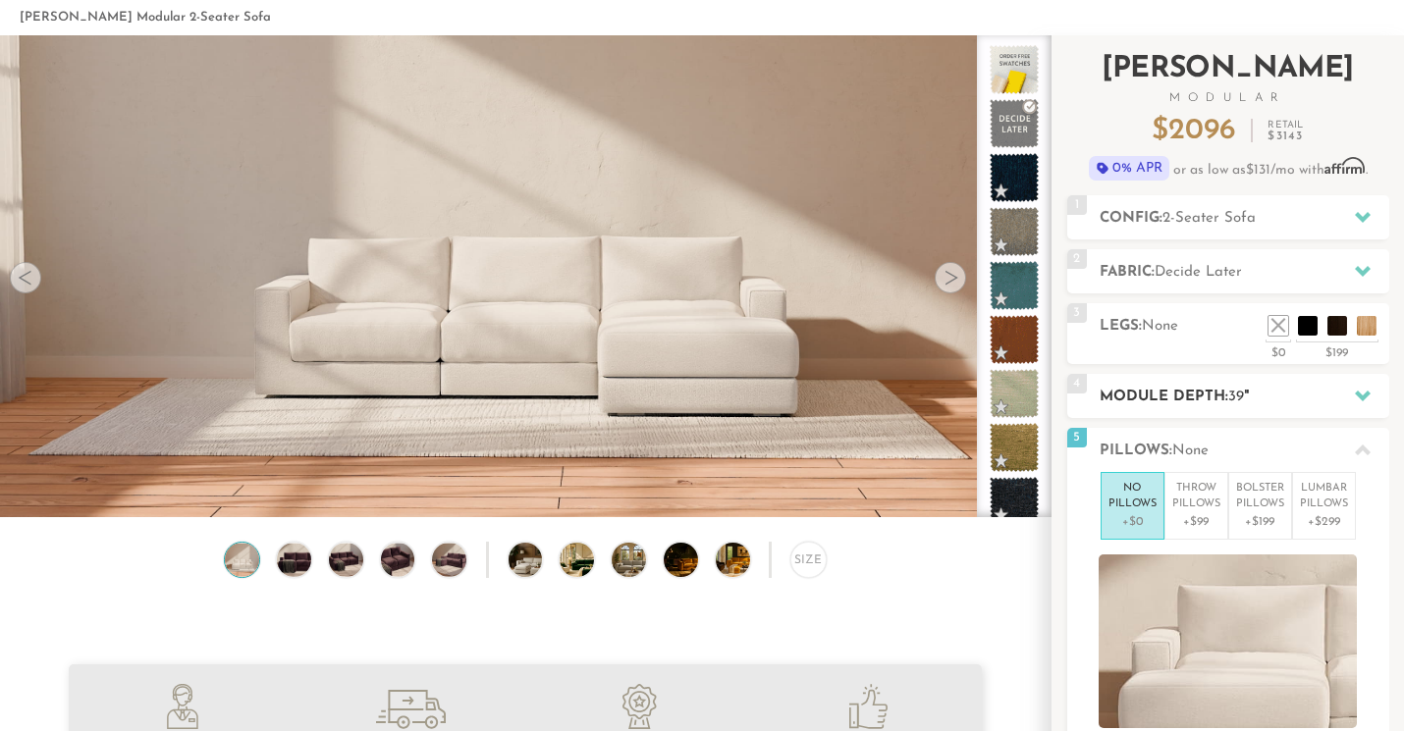
scroll to position [0, 0]
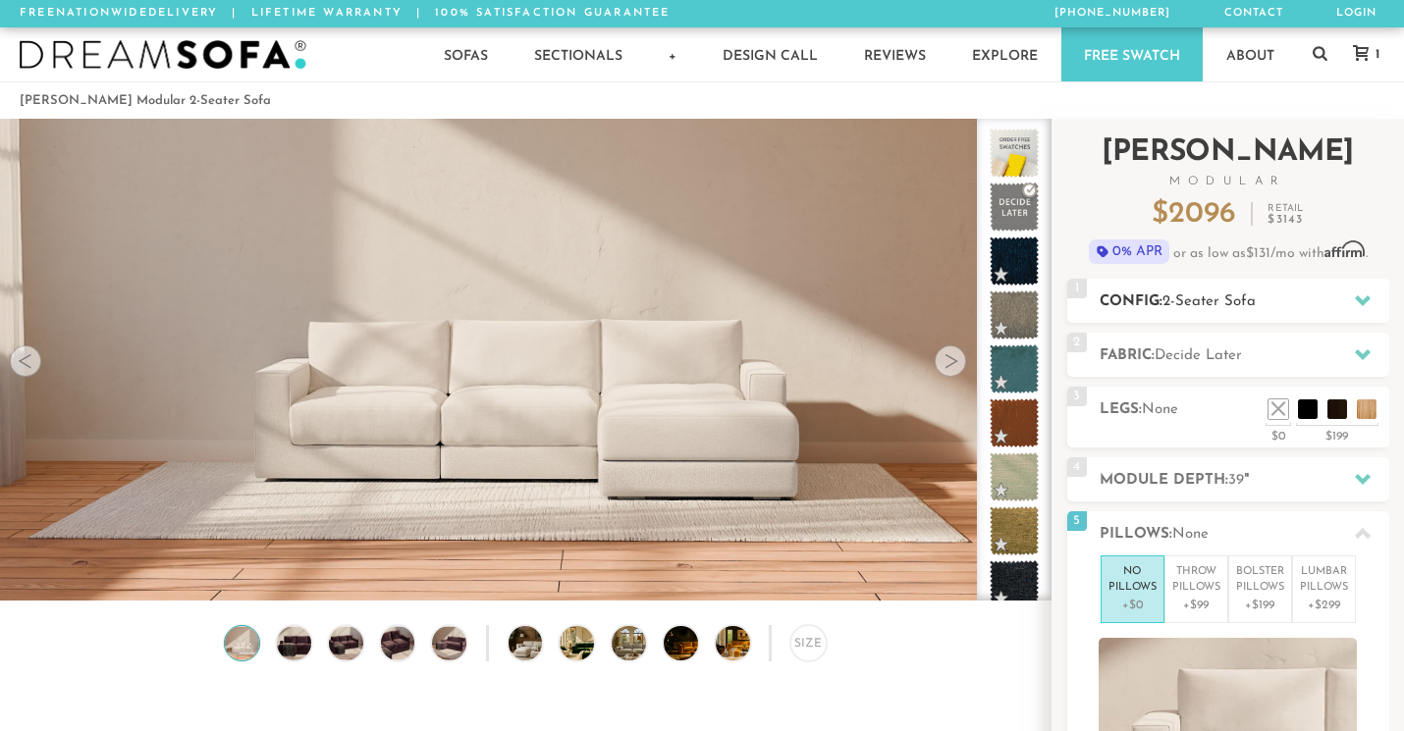
click at [1264, 310] on h2 "Config: 2-Seater Sofa" at bounding box center [1245, 302] width 290 height 23
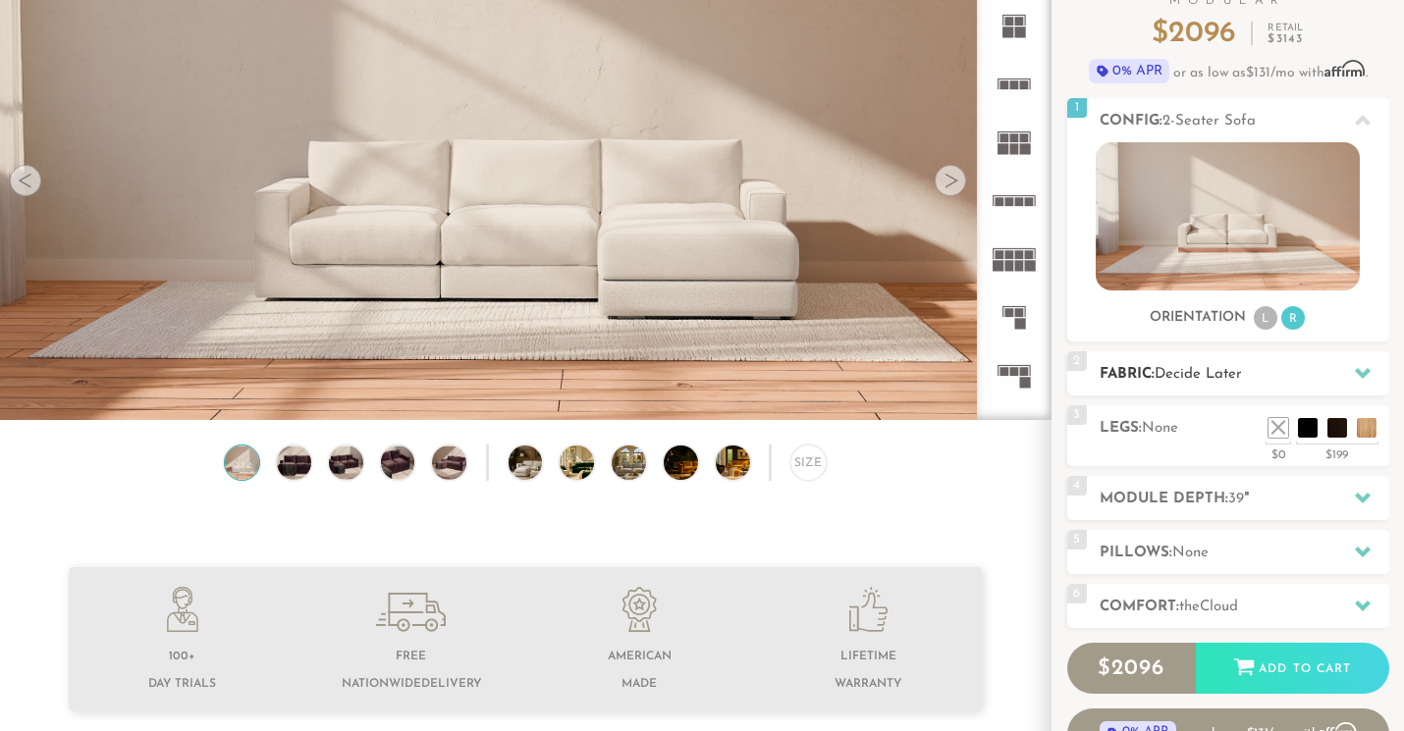
scroll to position [182, 0]
click at [1276, 492] on h2 "Module Depth: 39 "" at bounding box center [1245, 498] width 290 height 23
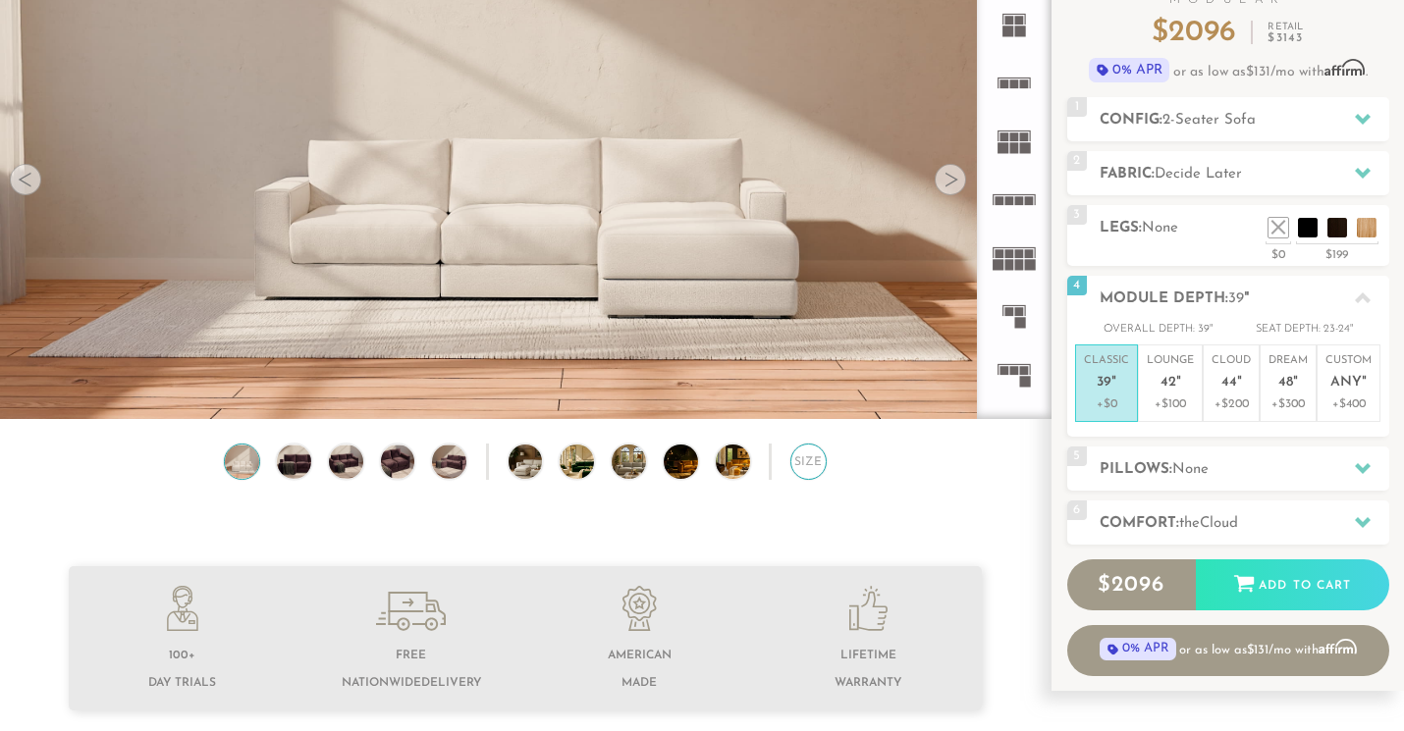
click at [820, 465] on div "Size" at bounding box center [808, 462] width 36 height 36
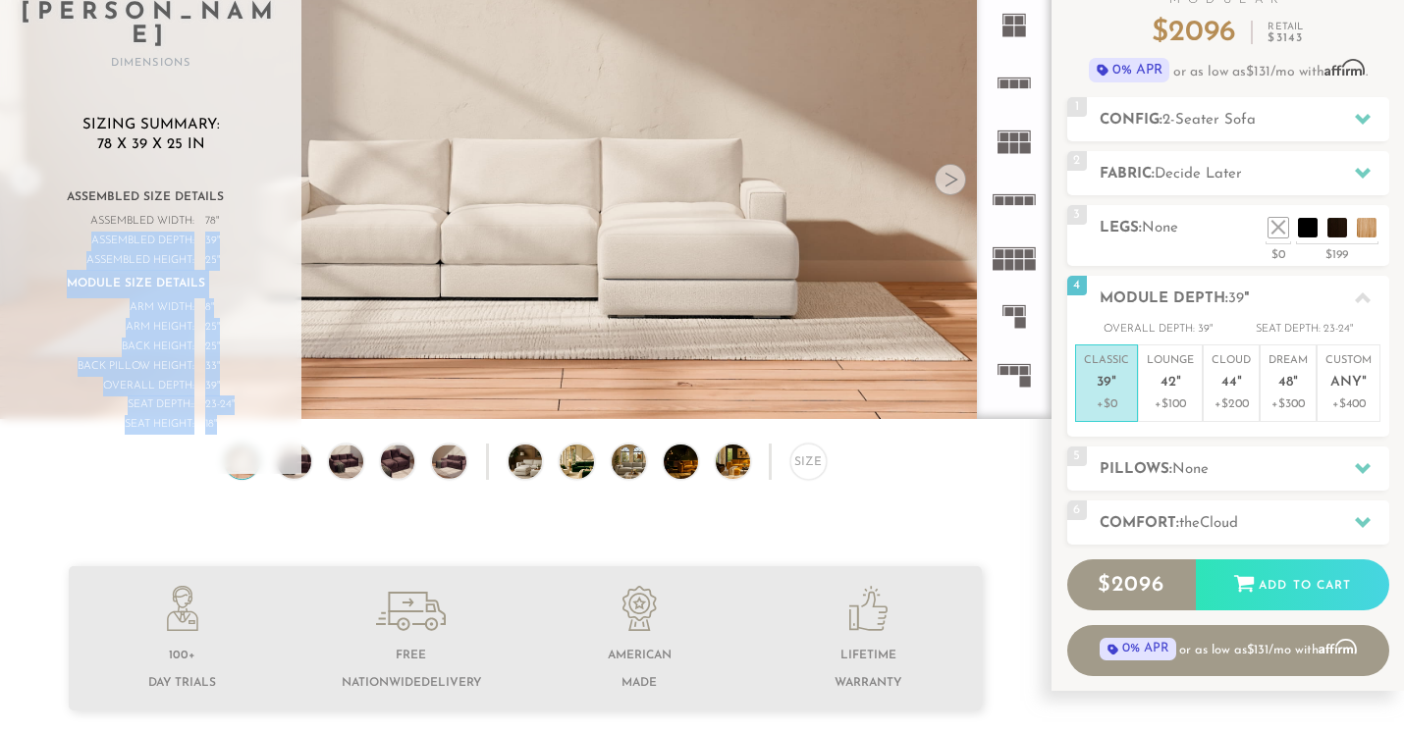
drag, startPoint x: 220, startPoint y: 201, endPoint x: 232, endPoint y: 263, distance: 63.0
click at [233, 265] on div "Assembled Size Details Assembled Width: 78 " Assembled Length: " Assembled Dept…" at bounding box center [151, 309] width 168 height 251
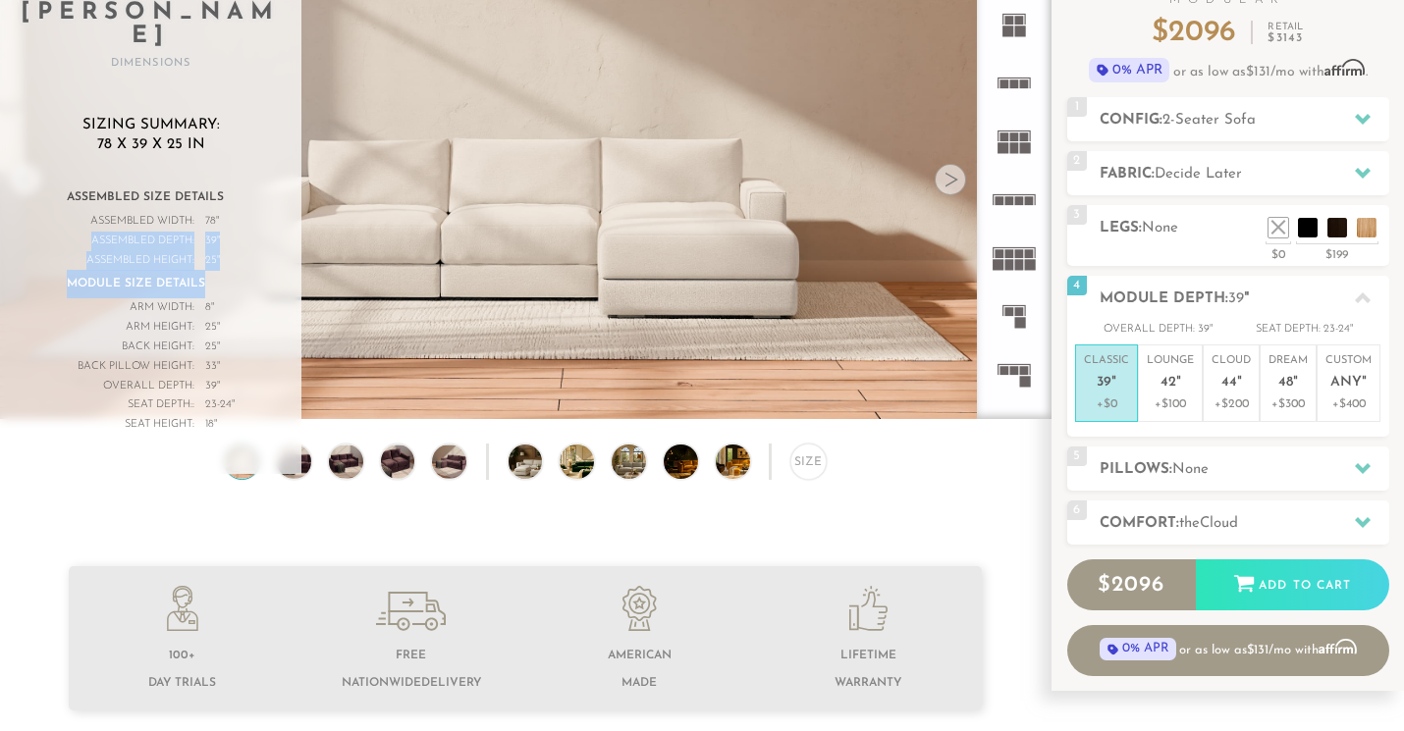
click at [232, 270] on div "Module Size Details" at bounding box center [151, 284] width 168 height 28
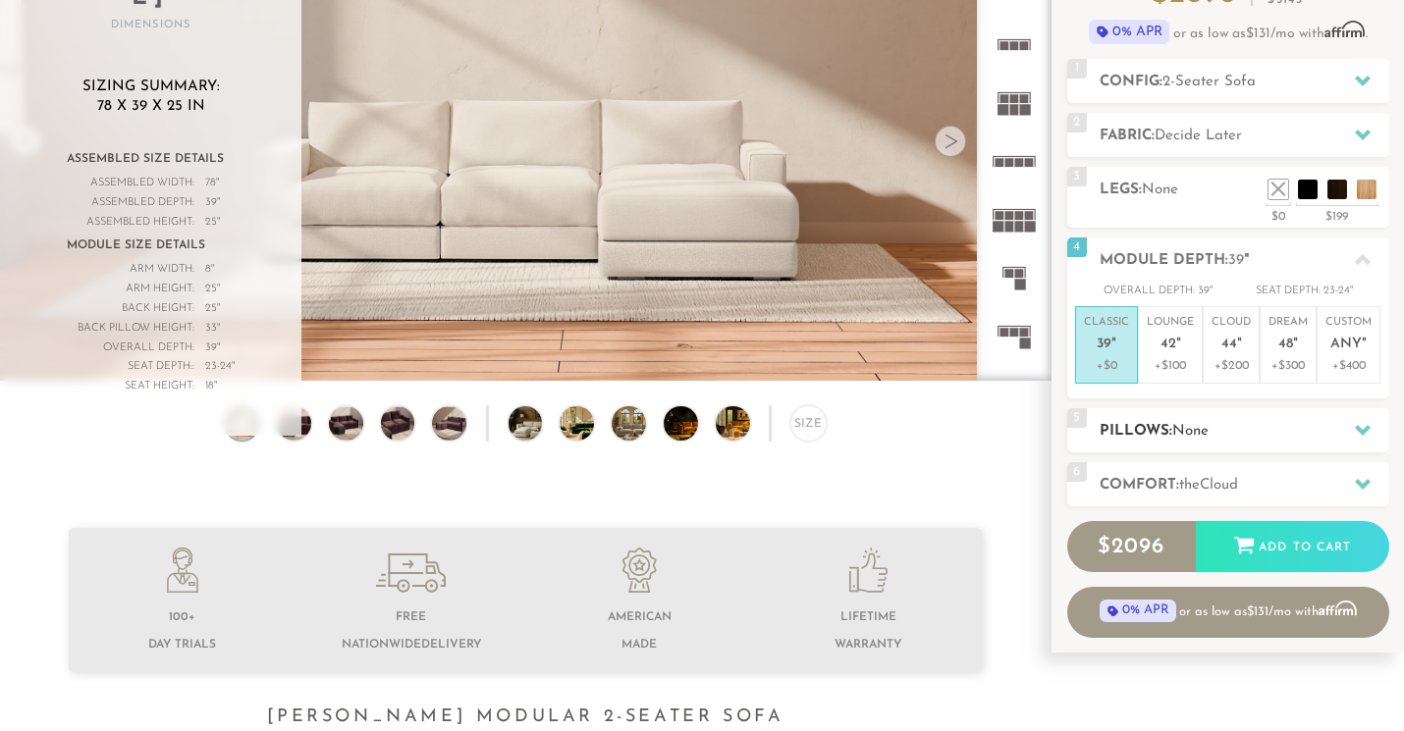
click at [1164, 410] on div "5 Pillows: None" at bounding box center [1228, 430] width 322 height 44
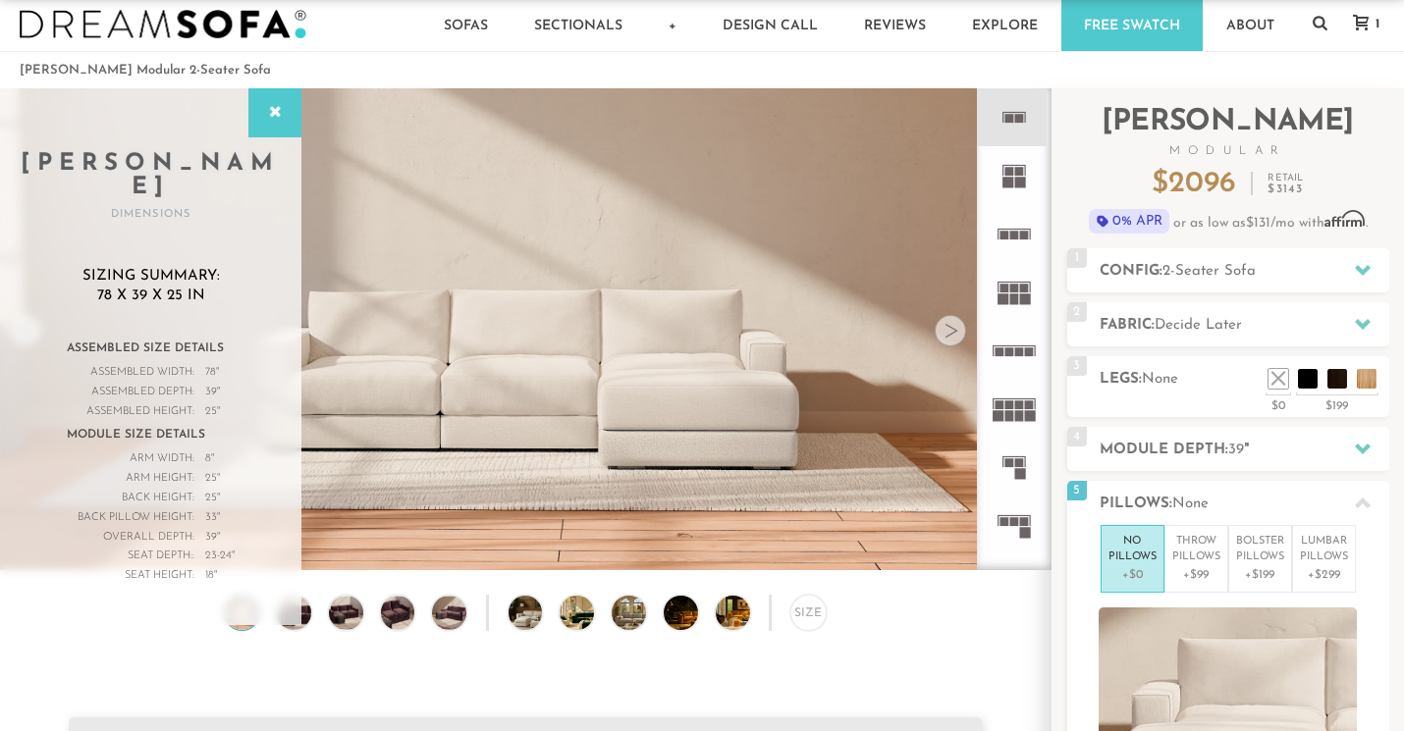
scroll to position [0, 0]
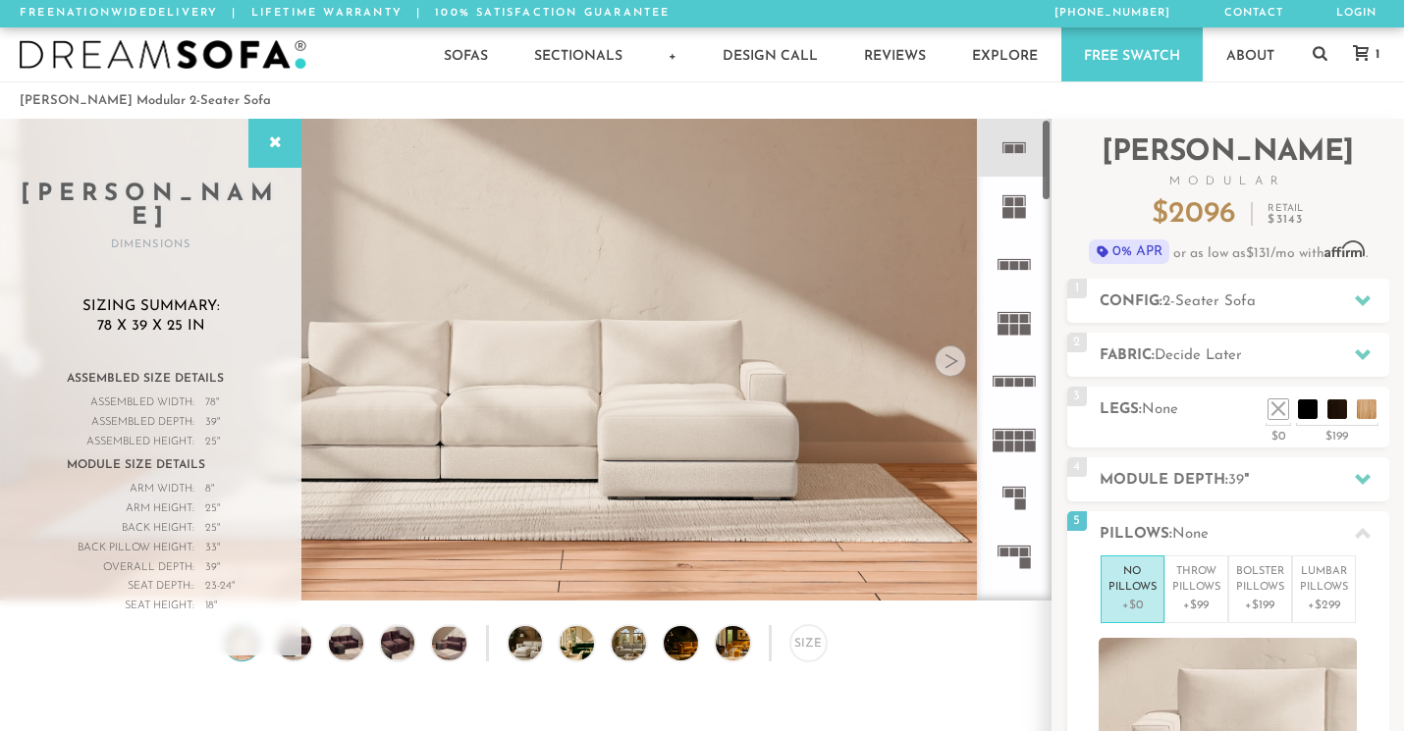
click at [1010, 137] on icon at bounding box center [1014, 148] width 58 height 58
click at [266, 136] on icon at bounding box center [275, 143] width 22 height 16
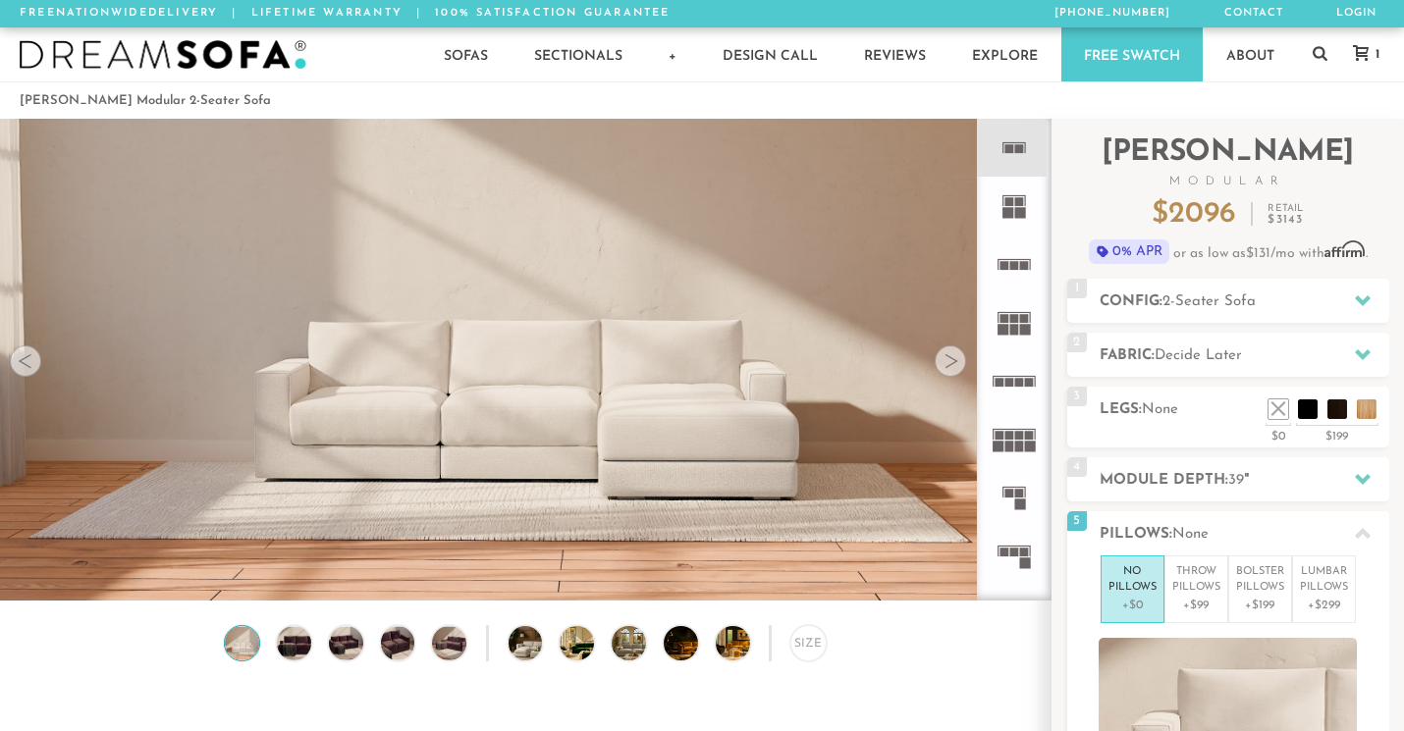
click at [948, 367] on div at bounding box center [950, 361] width 31 height 31
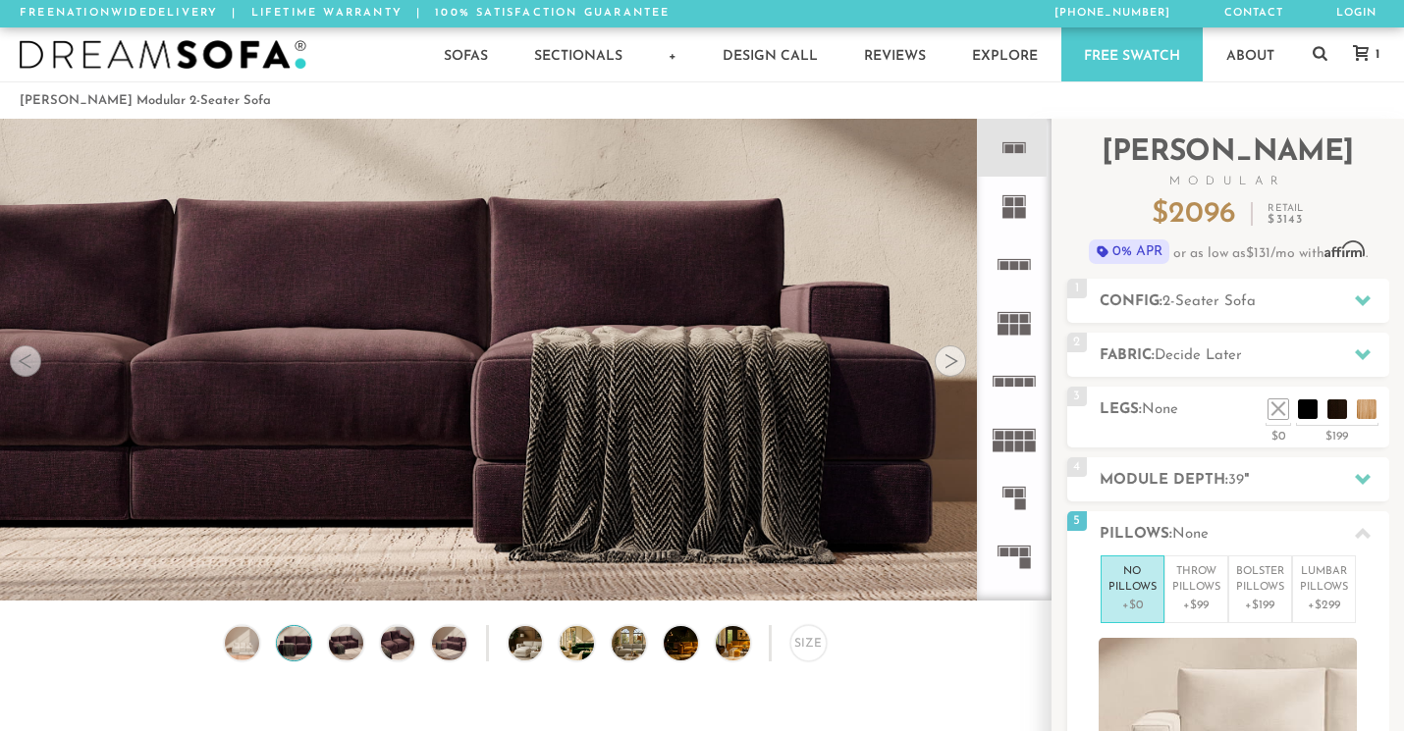
click at [948, 367] on div at bounding box center [950, 361] width 31 height 31
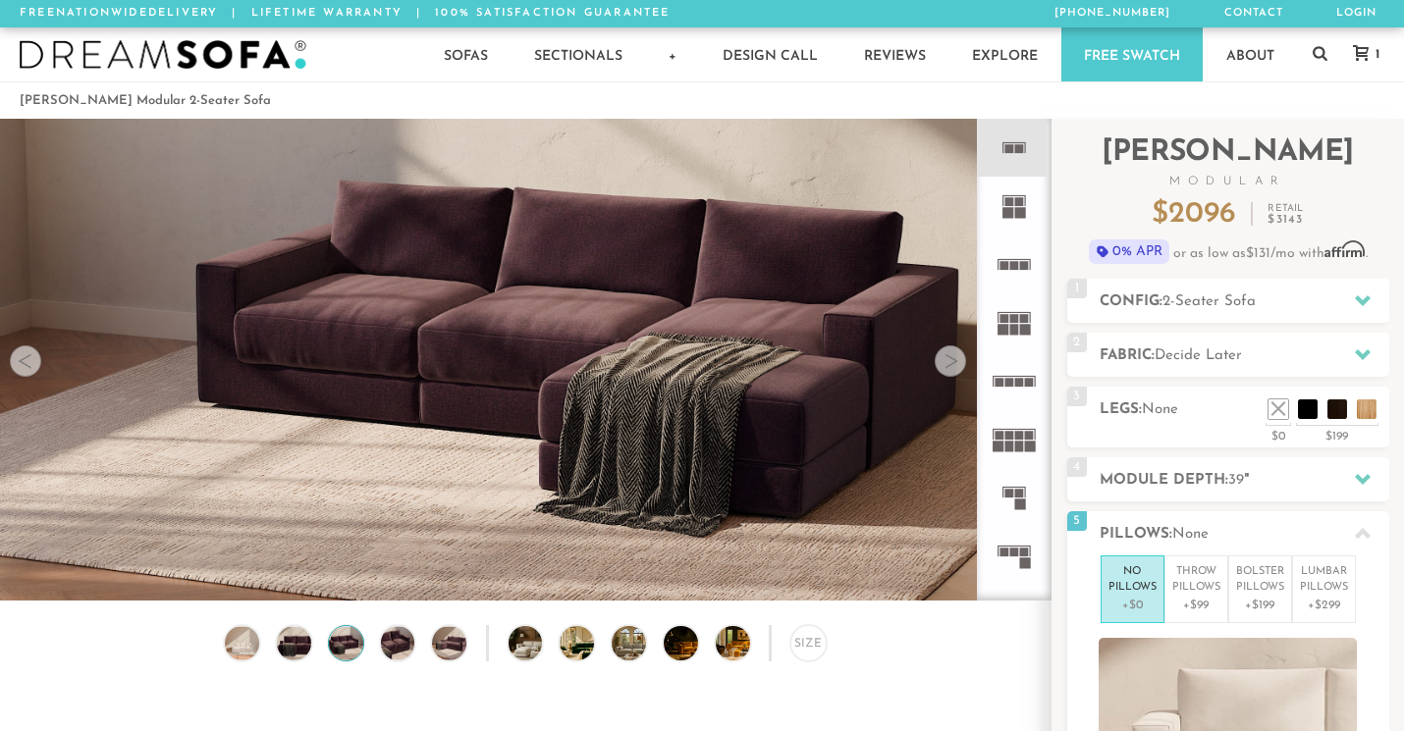
click at [948, 367] on div at bounding box center [950, 361] width 31 height 31
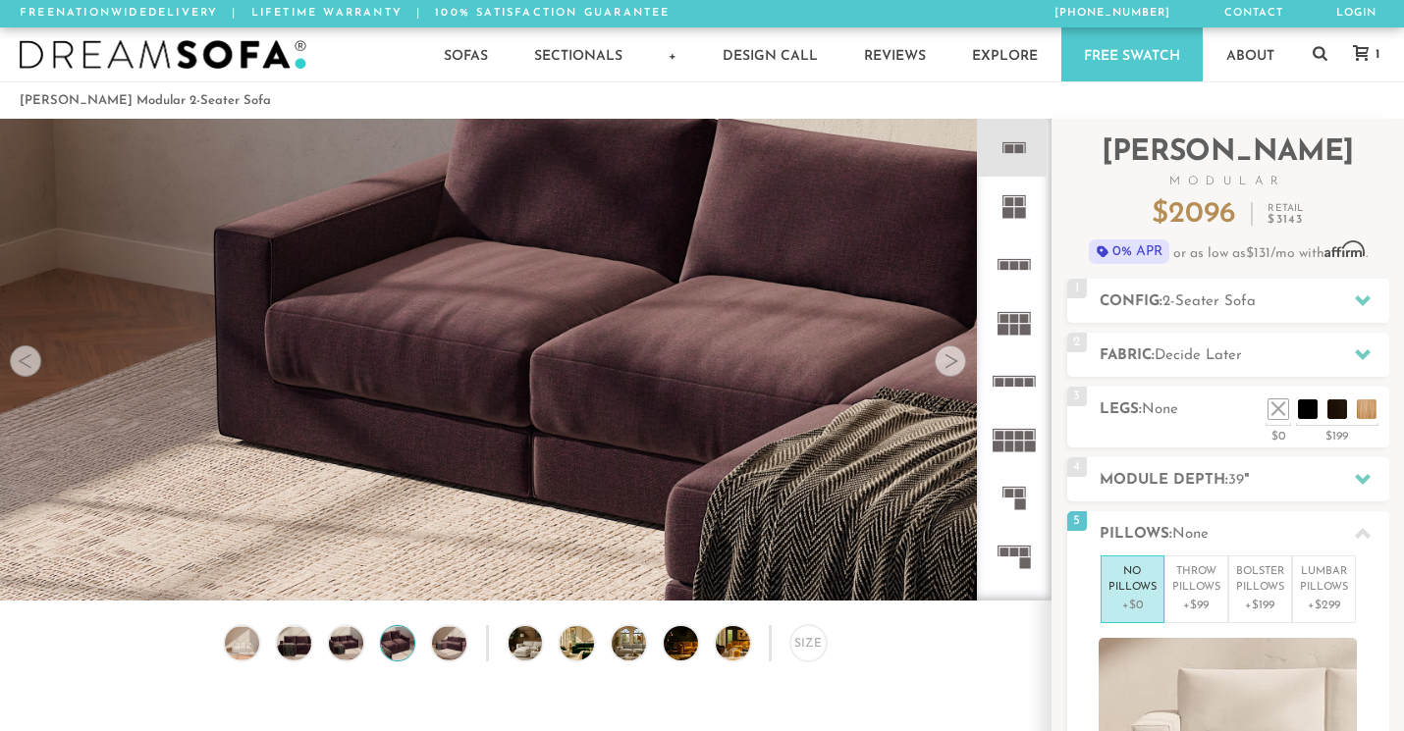
click at [948, 367] on div at bounding box center [950, 361] width 31 height 31
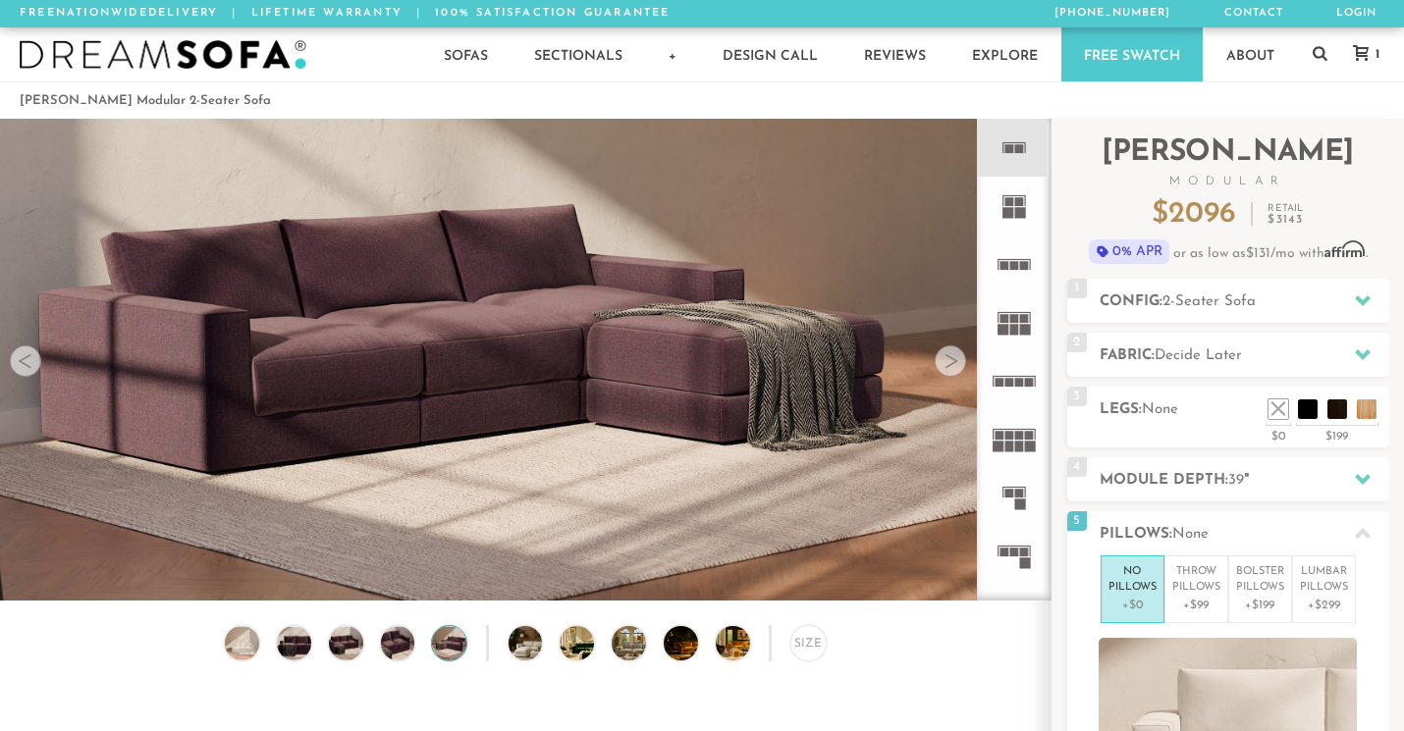
click at [948, 367] on div at bounding box center [950, 361] width 31 height 31
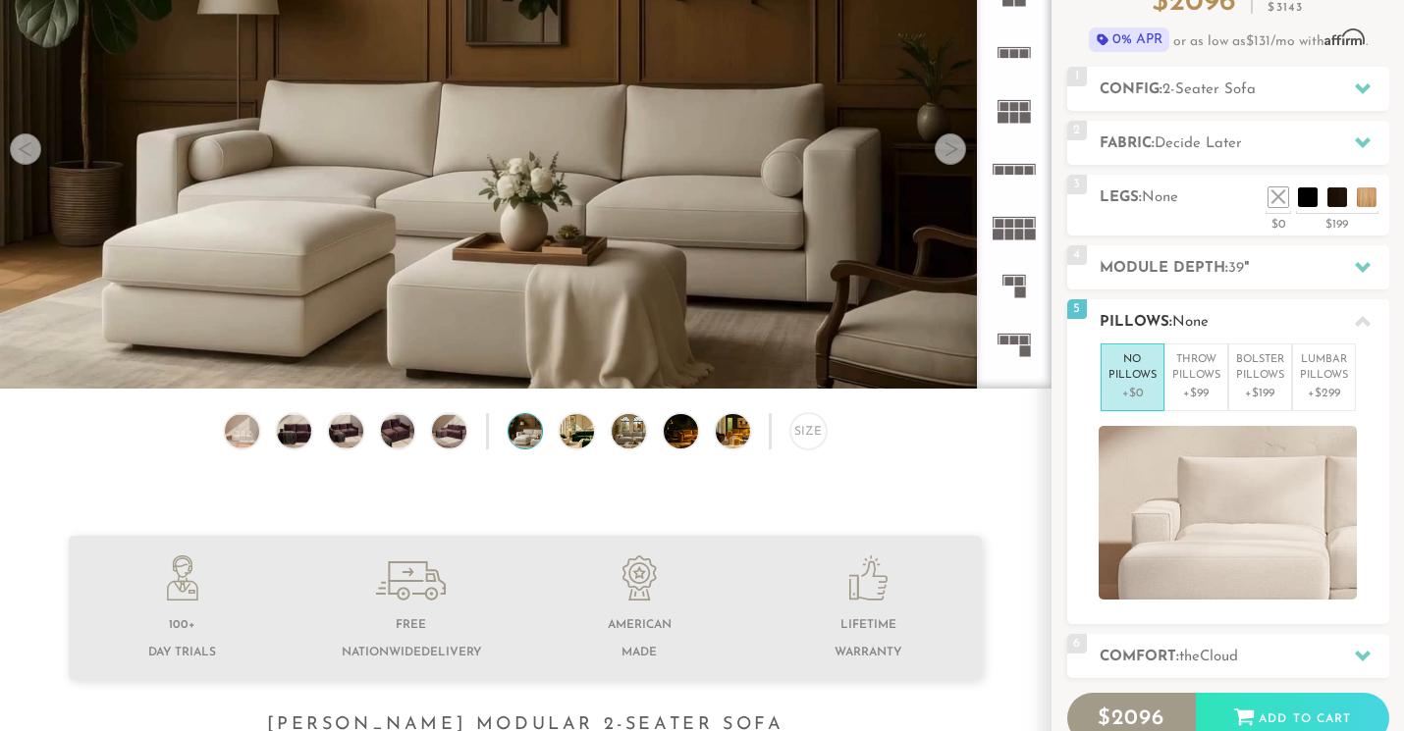
scroll to position [228, 0]
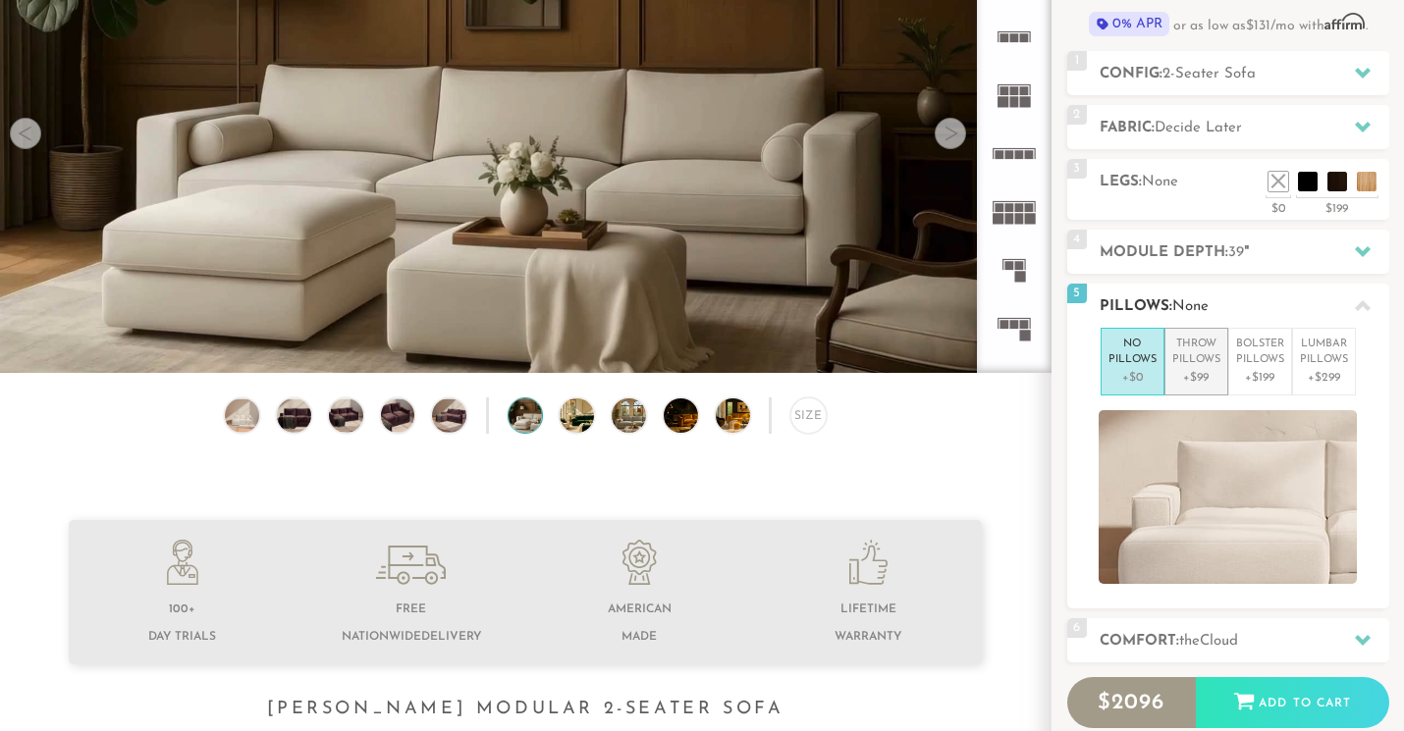
click at [1198, 363] on p "Throw Pillows" at bounding box center [1196, 353] width 48 height 32
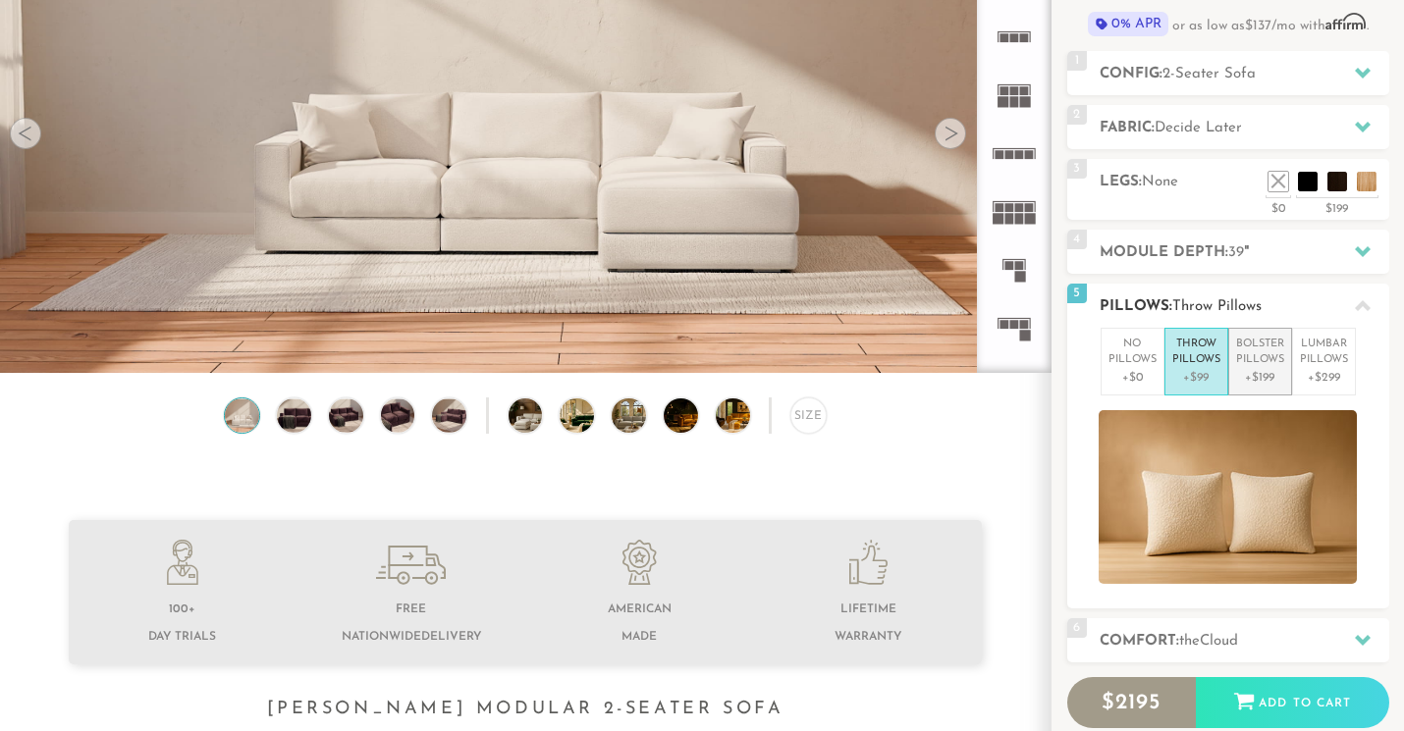
click at [1291, 352] on li "Bolster Pillows +$199" at bounding box center [1260, 362] width 64 height 68
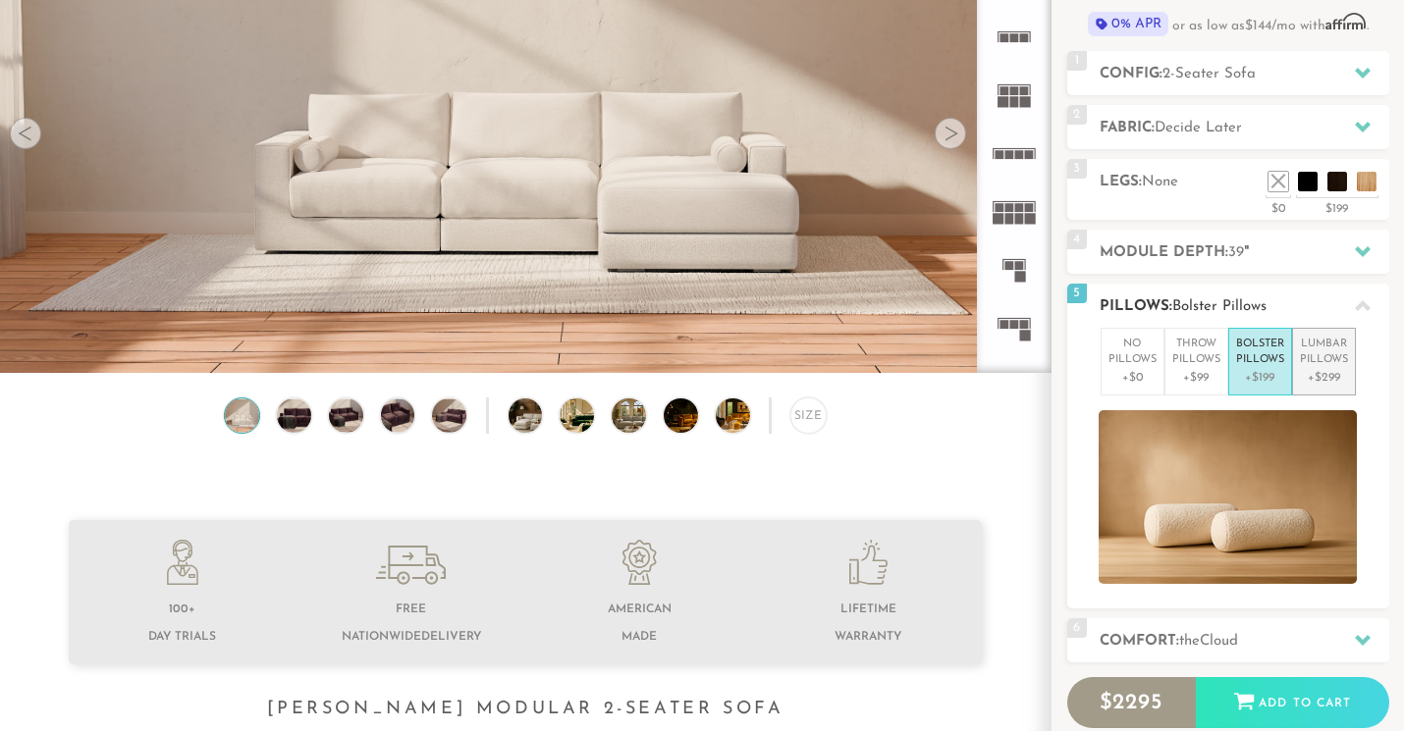
click at [1327, 330] on li "[MEDICAL_DATA] Pillows +$299" at bounding box center [1324, 362] width 64 height 68
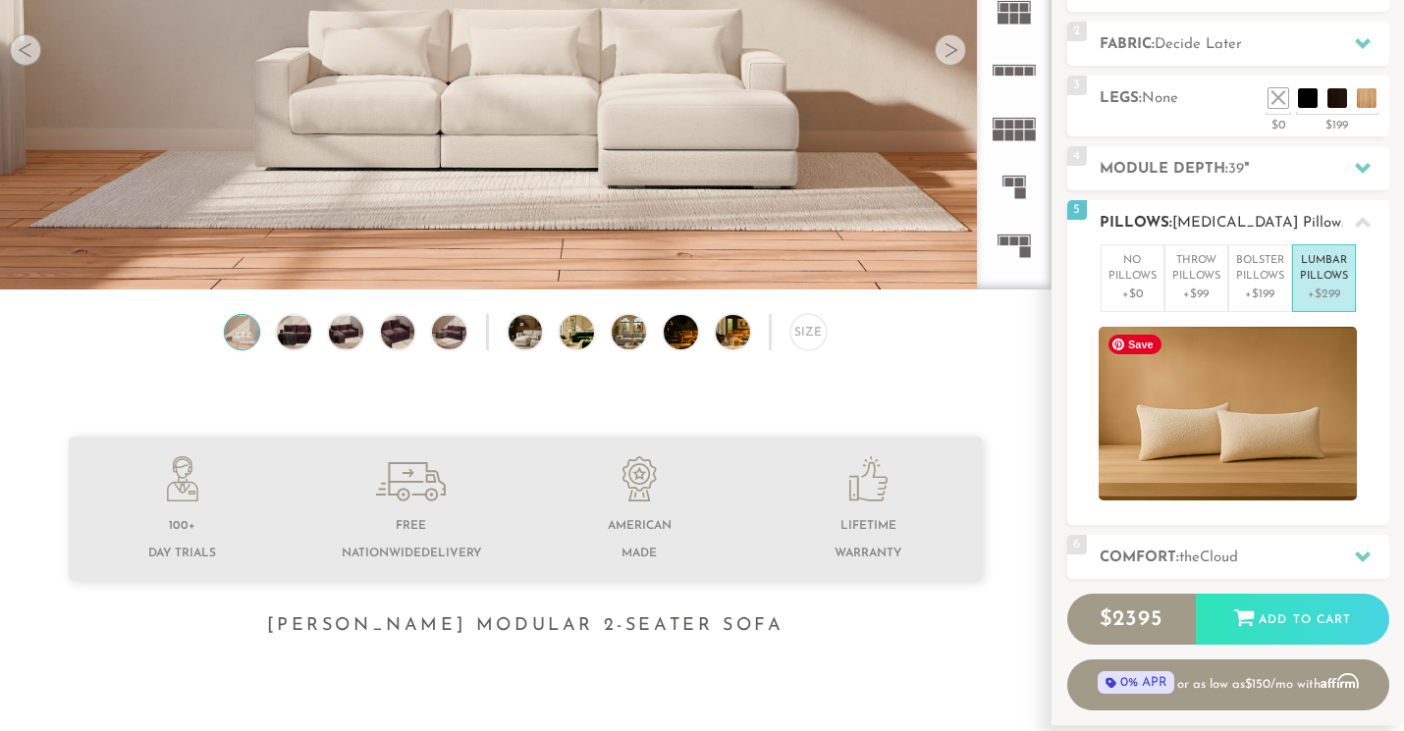
scroll to position [330, 0]
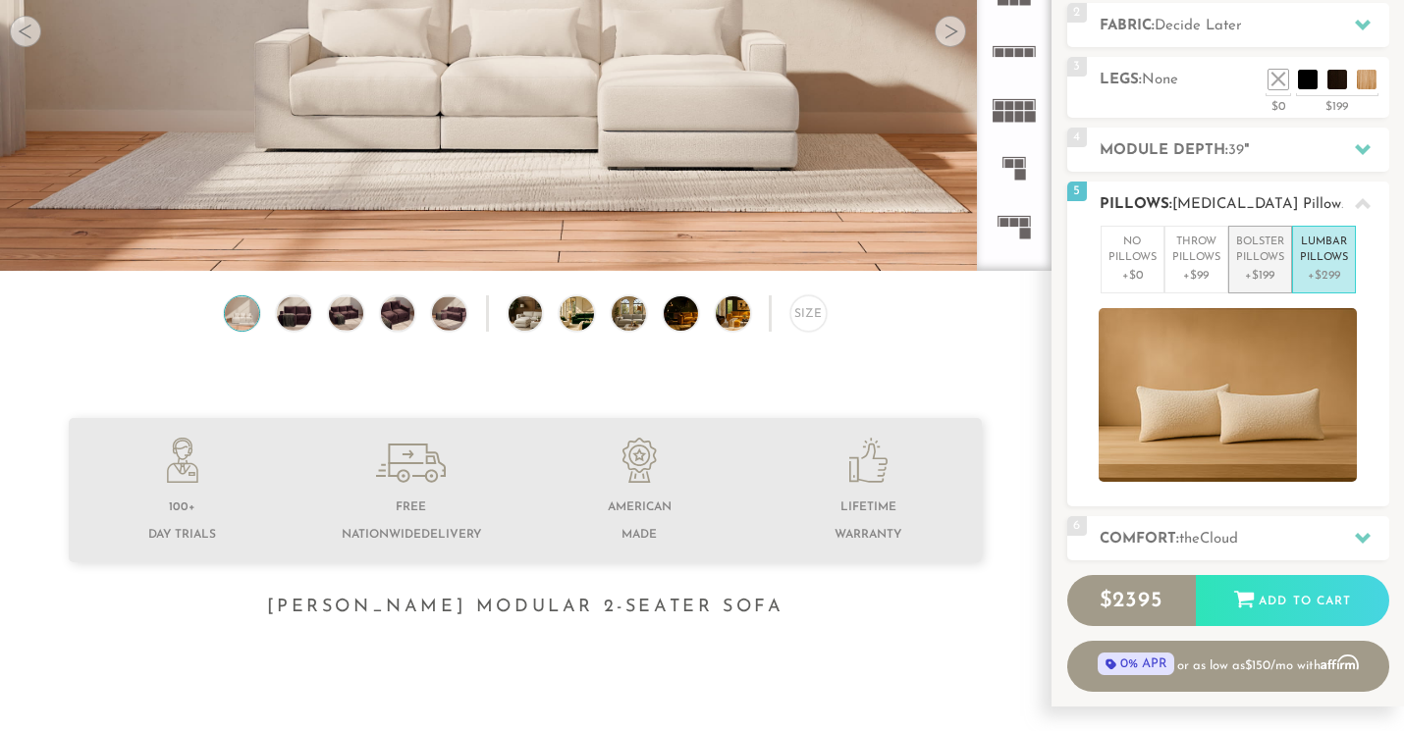
click at [1273, 229] on li "Bolster Pillows +$199" at bounding box center [1260, 260] width 64 height 68
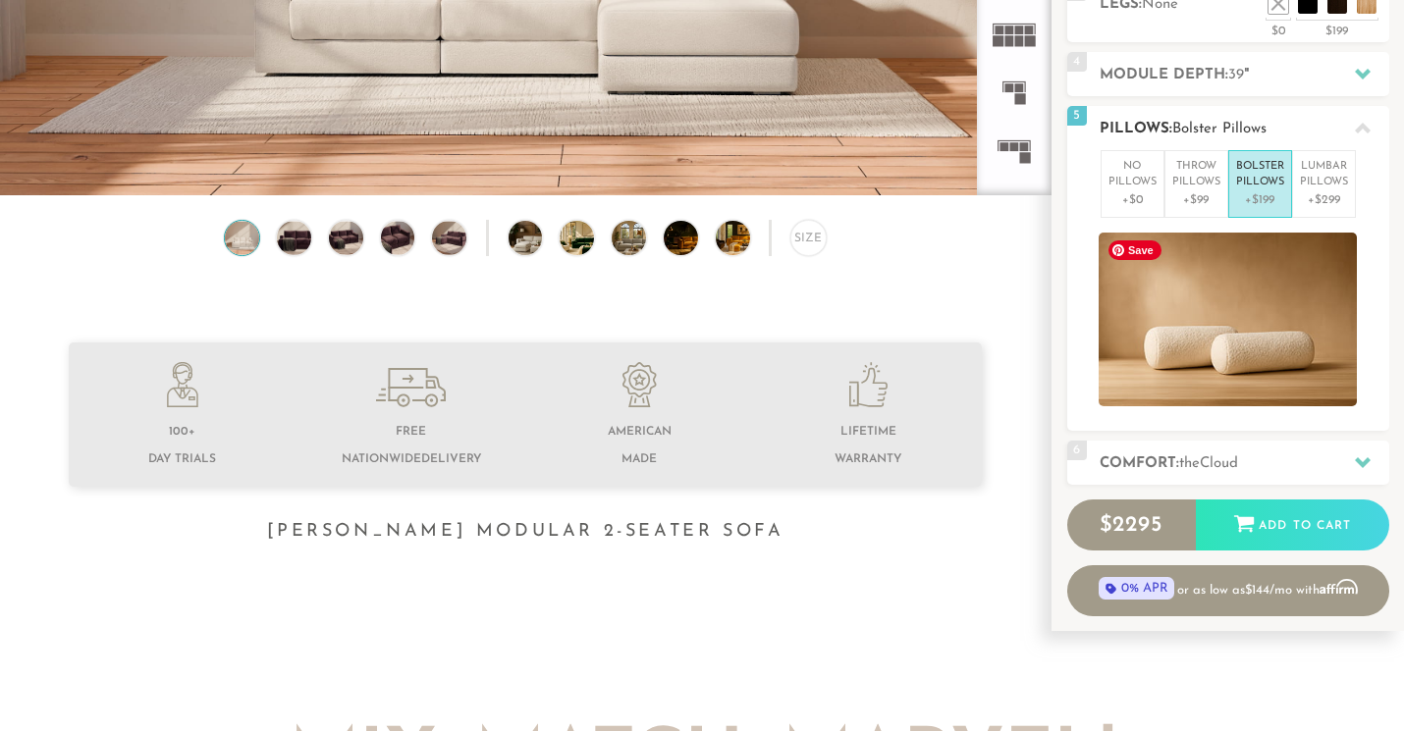
scroll to position [423, 0]
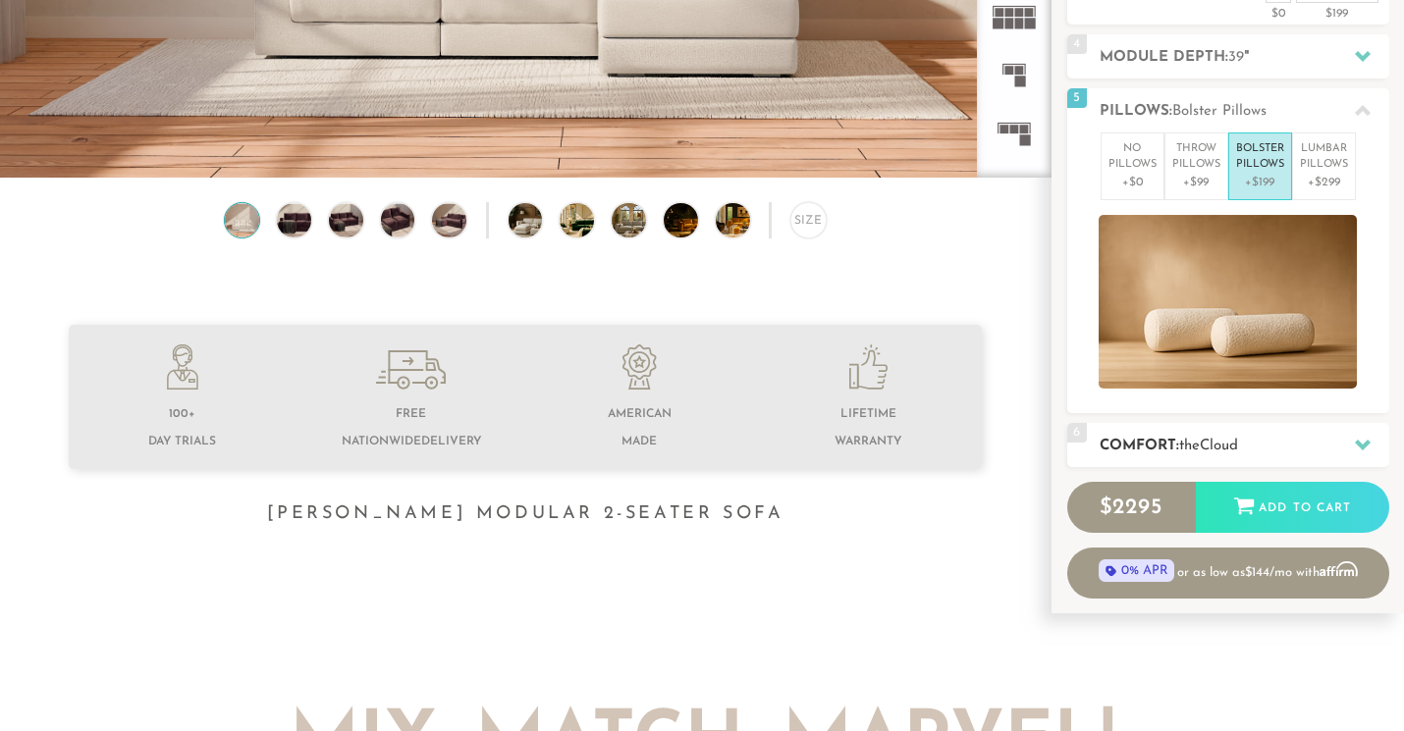
click at [1251, 431] on div "6 Comfort: the Cloud soft" at bounding box center [1228, 445] width 322 height 44
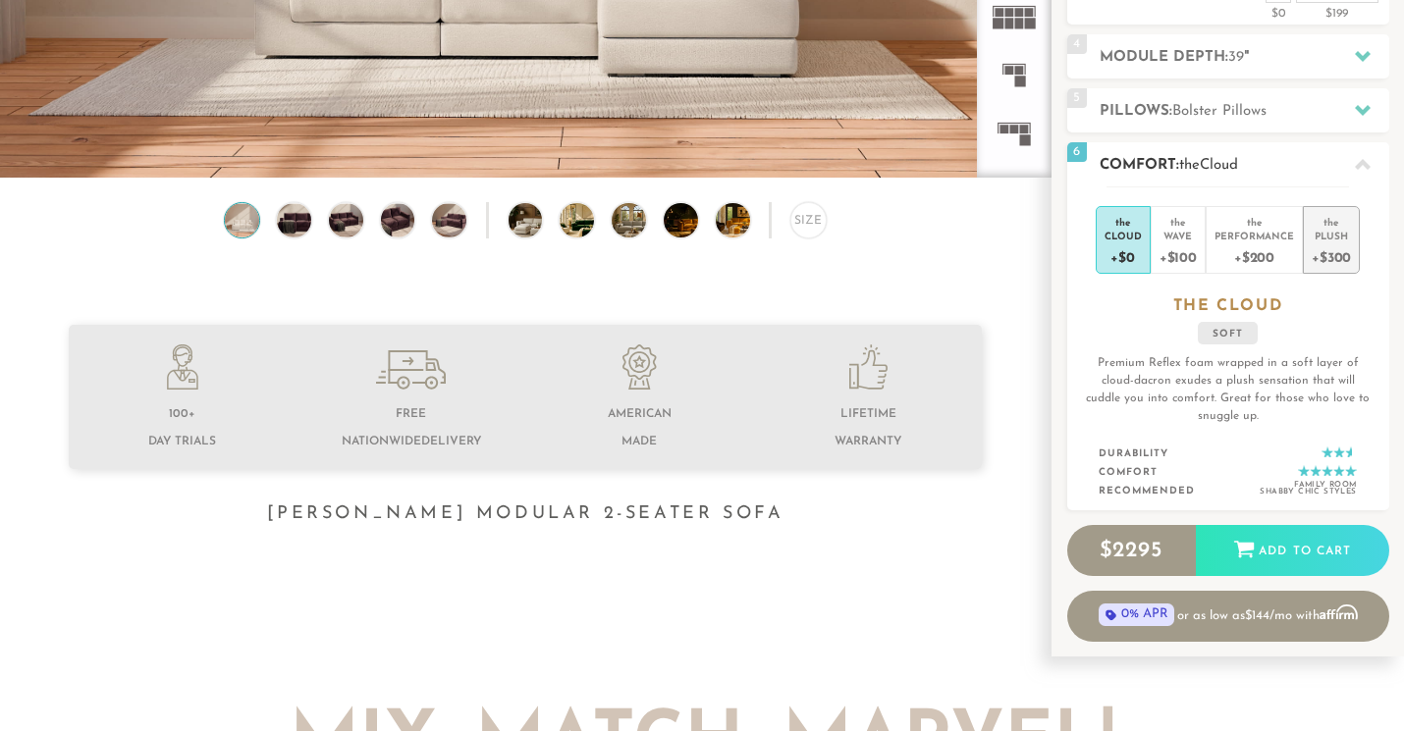
click at [1336, 231] on div "Plush" at bounding box center [1331, 236] width 39 height 14
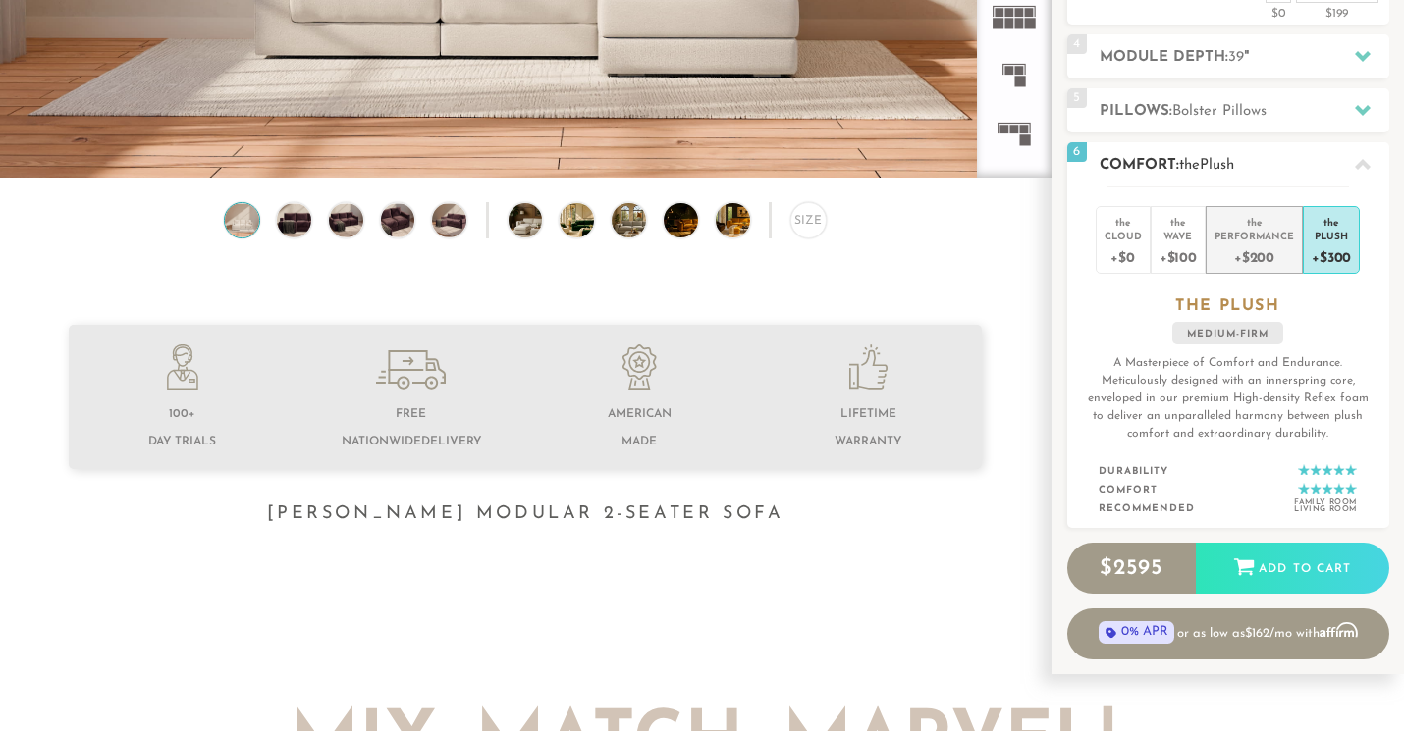
click at [1281, 232] on div "Performance" at bounding box center [1255, 236] width 80 height 14
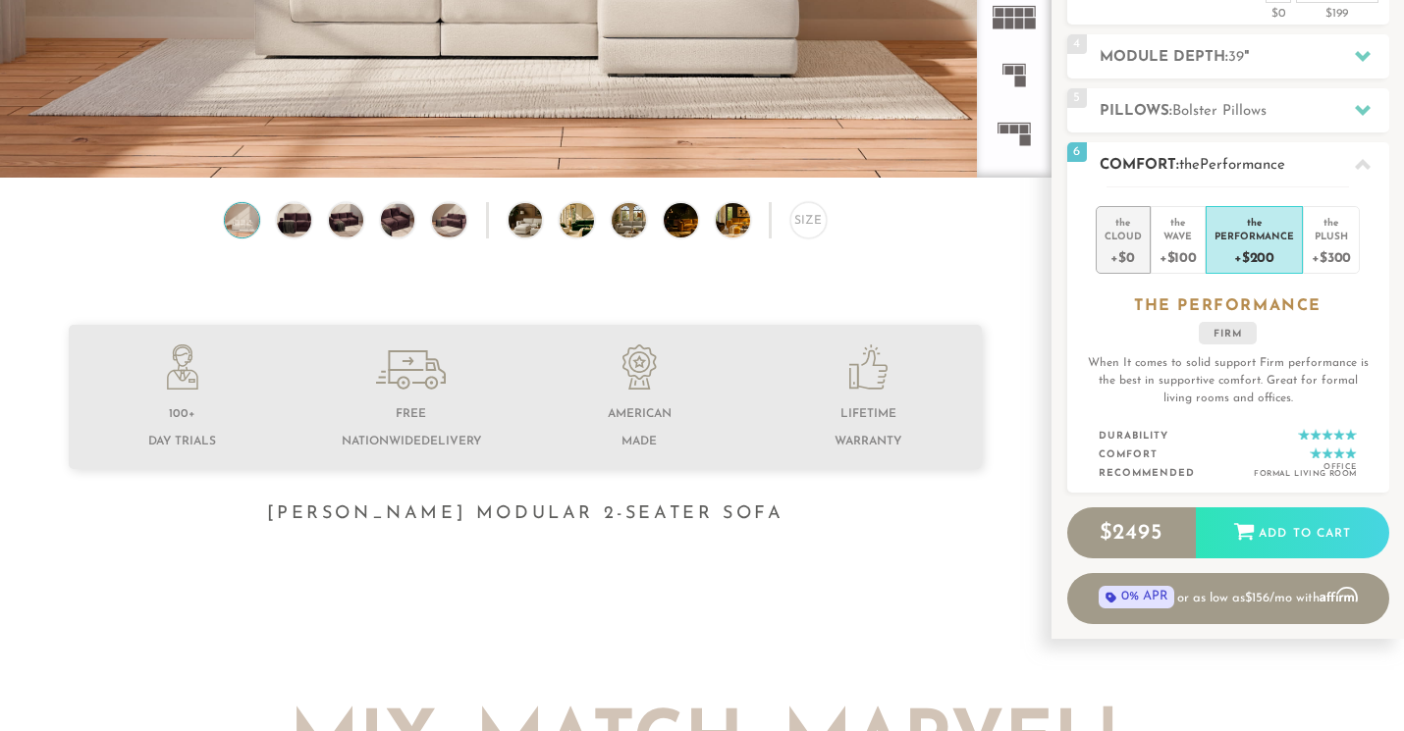
click at [1138, 262] on div "+$0" at bounding box center [1123, 257] width 37 height 28
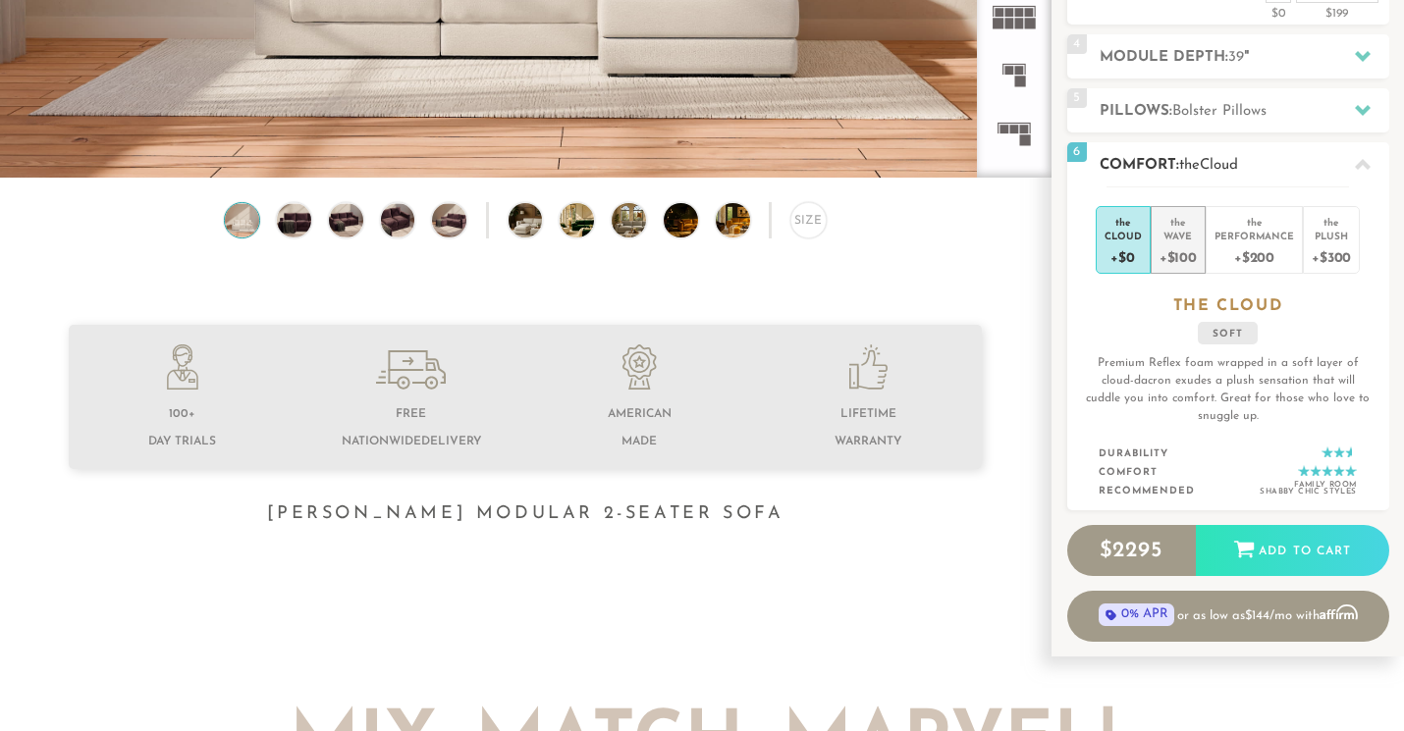
click at [1180, 251] on div "+$100" at bounding box center [1178, 257] width 37 height 28
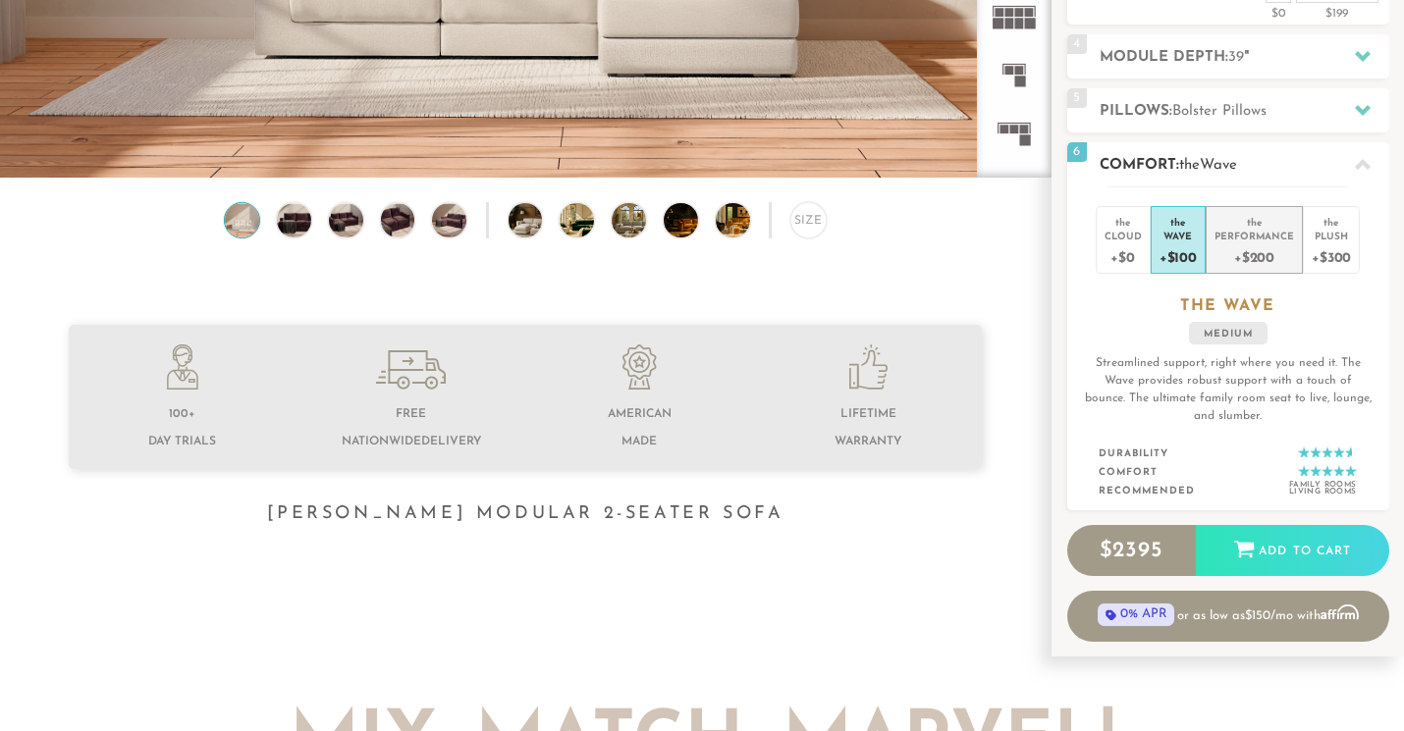
click at [1222, 243] on div "+$200" at bounding box center [1255, 257] width 80 height 28
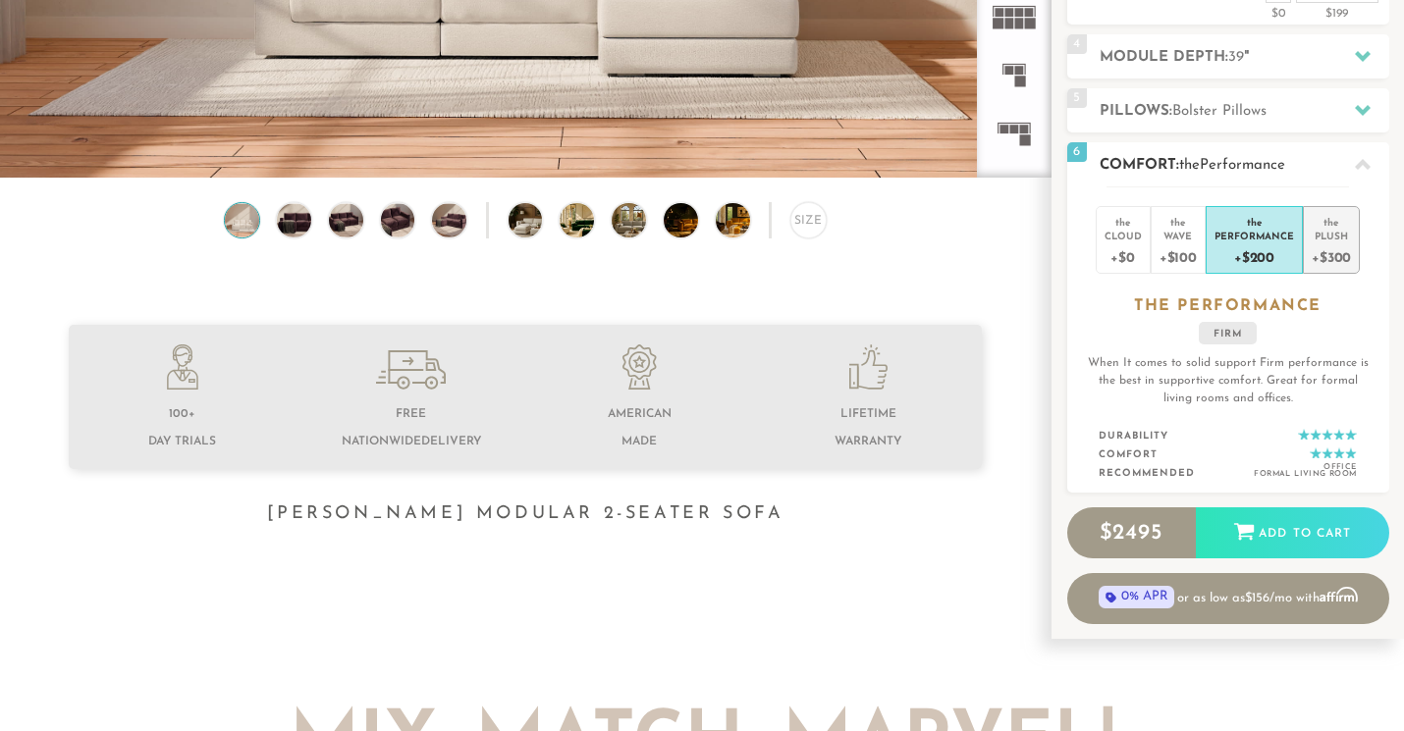
click at [1343, 240] on div "Plush" at bounding box center [1331, 236] width 39 height 14
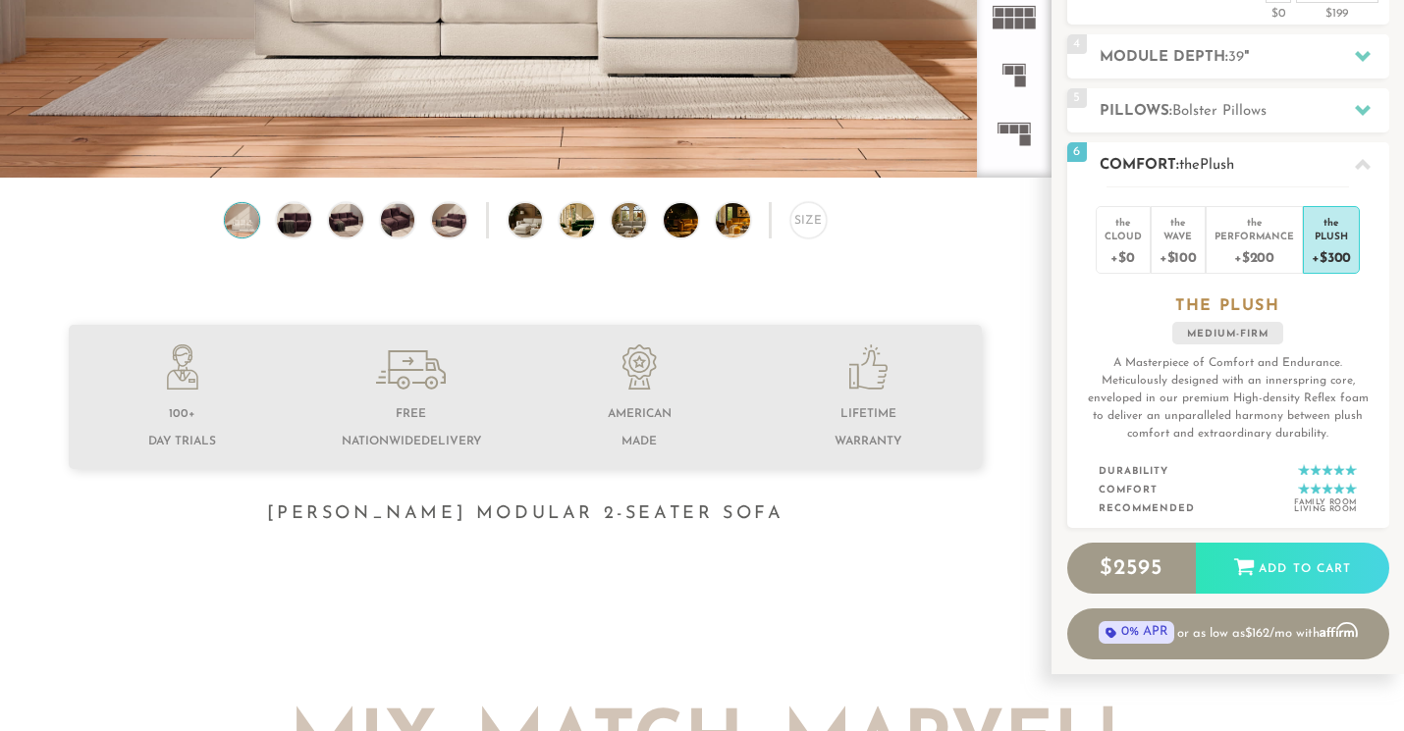
scroll to position [0, 0]
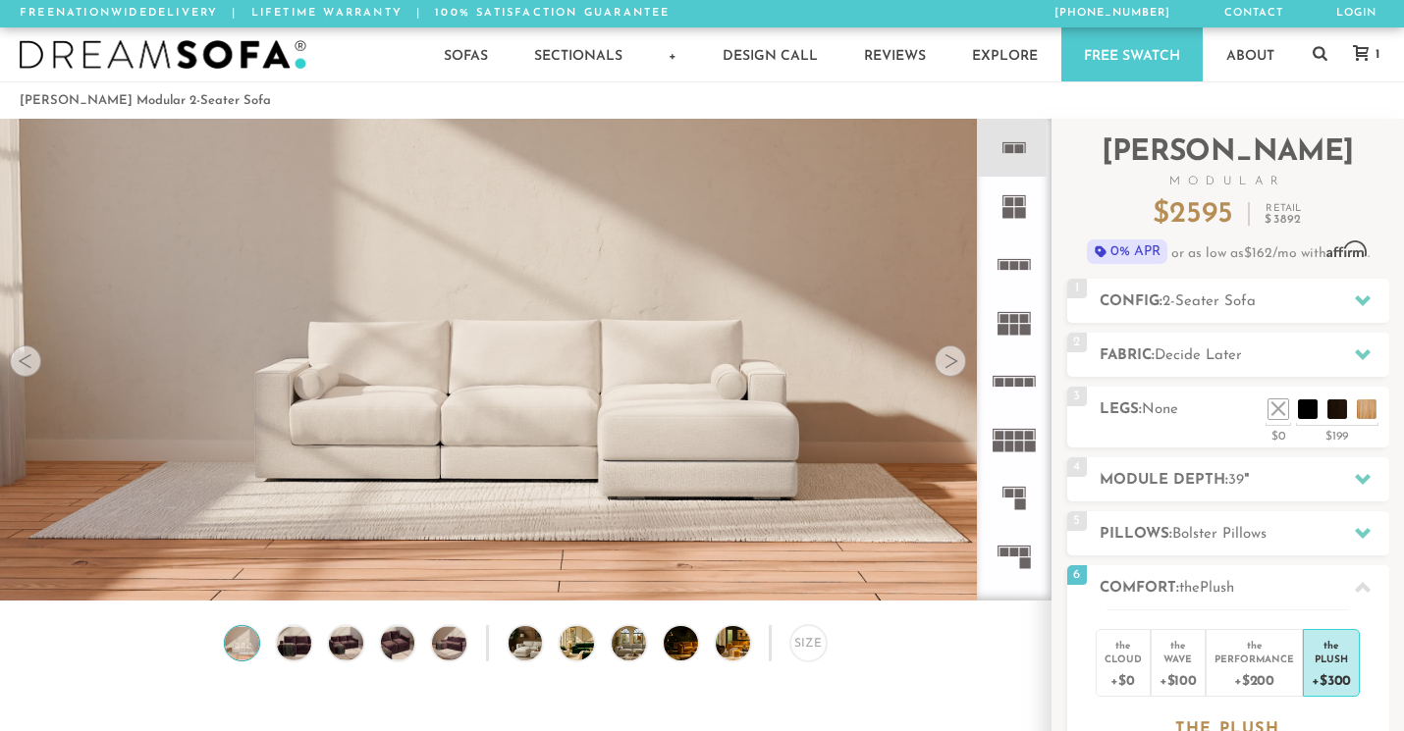
click at [1380, 66] on div "1" at bounding box center [1361, 54] width 56 height 54
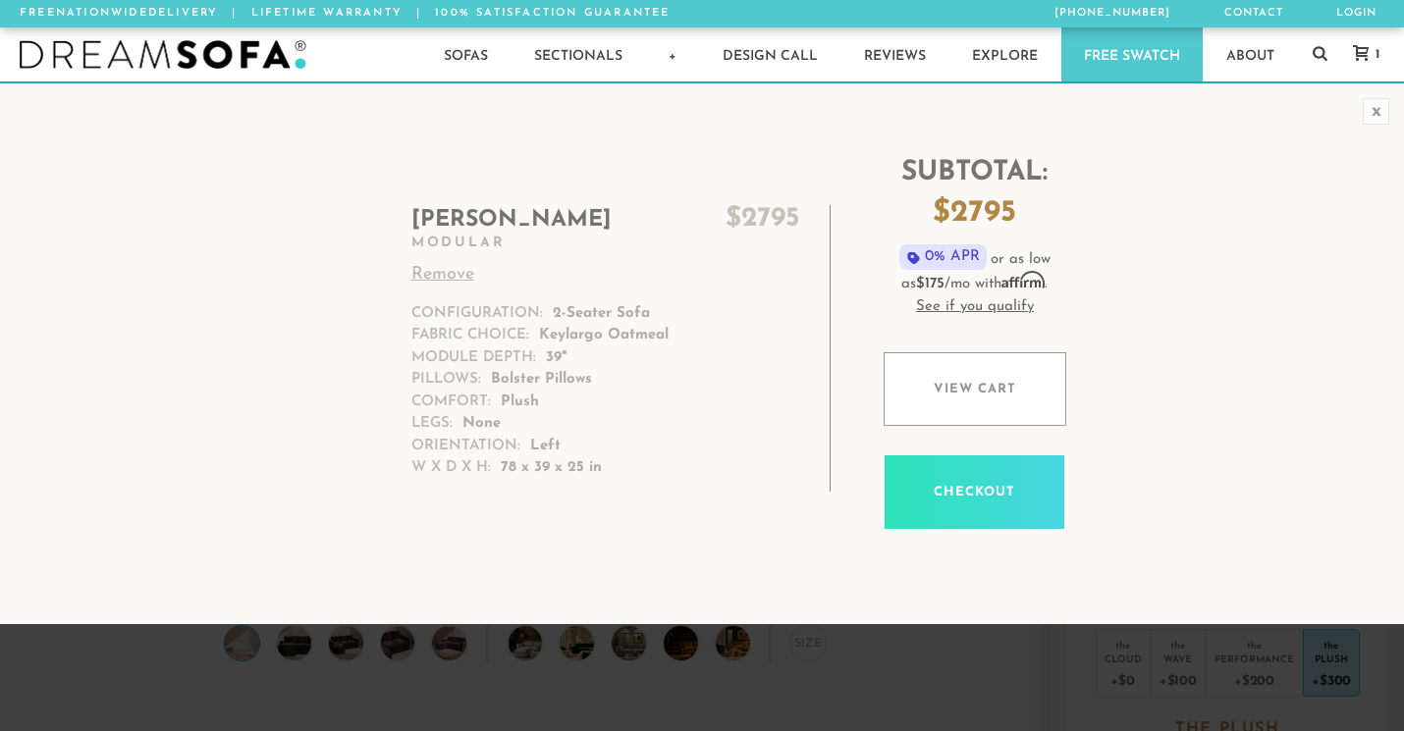
click at [1361, 47] on icon at bounding box center [1361, 53] width 16 height 16
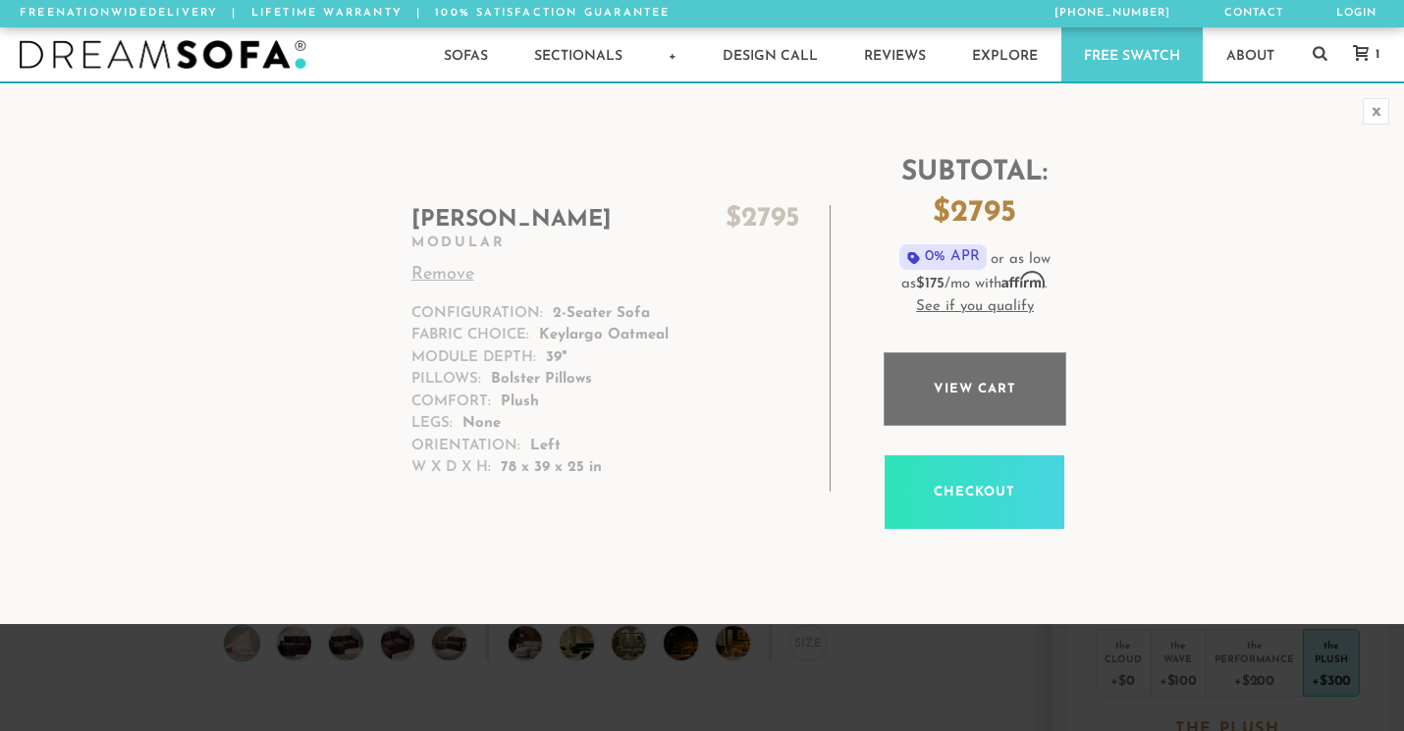
click at [994, 401] on link "View cart" at bounding box center [975, 389] width 183 height 74
